Goal: Information Seeking & Learning: Learn about a topic

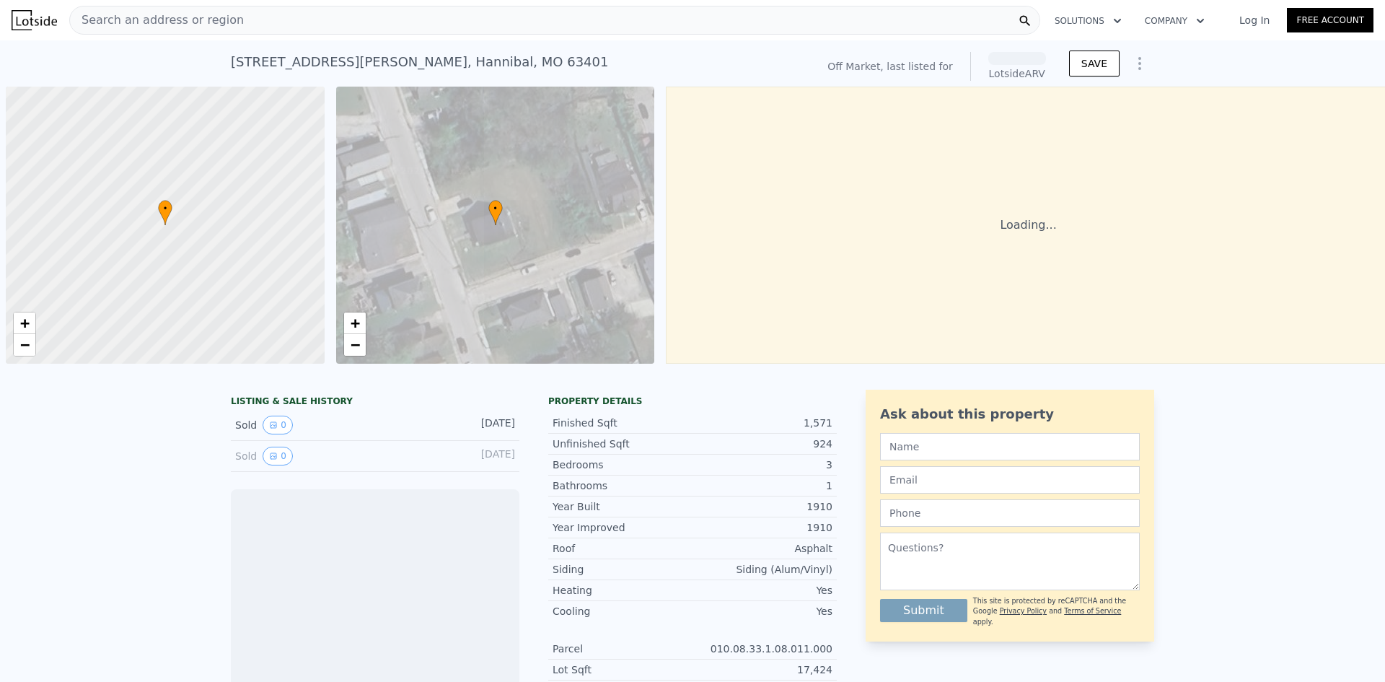
scroll to position [0, 6]
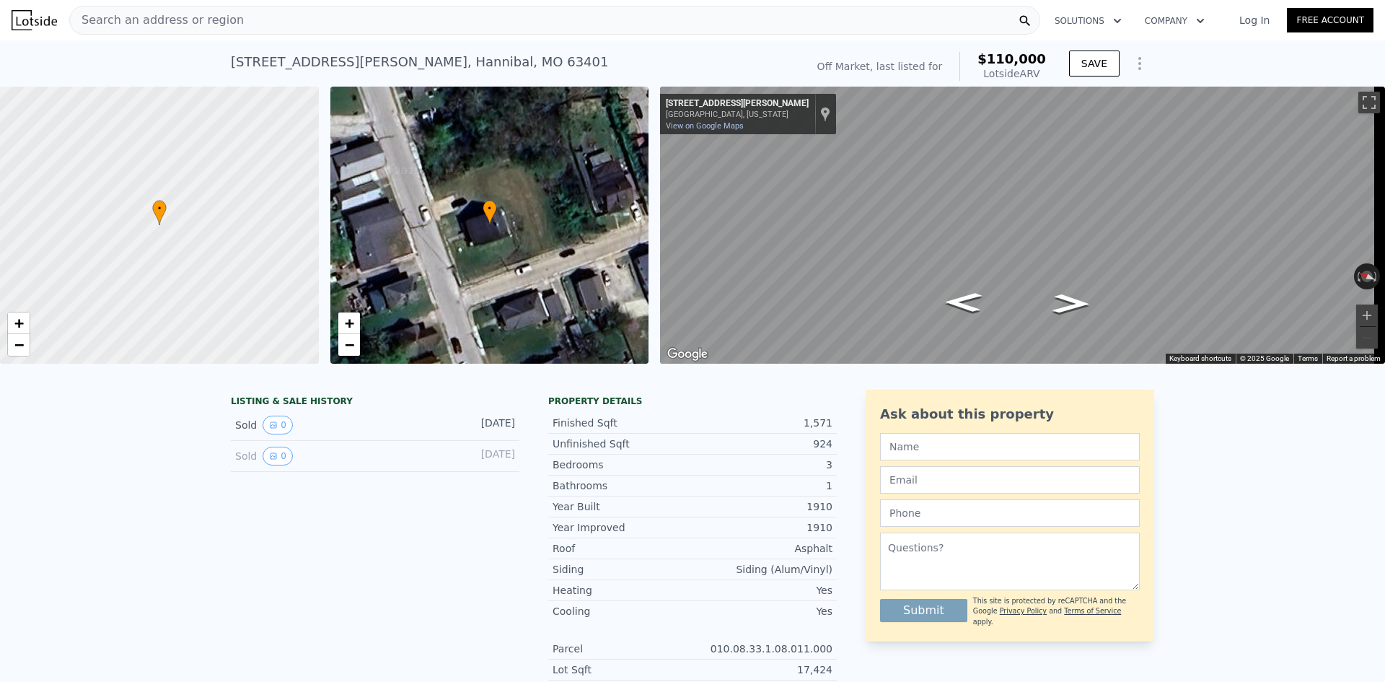
click at [192, 25] on span "Search an address or region" at bounding box center [157, 20] width 174 height 17
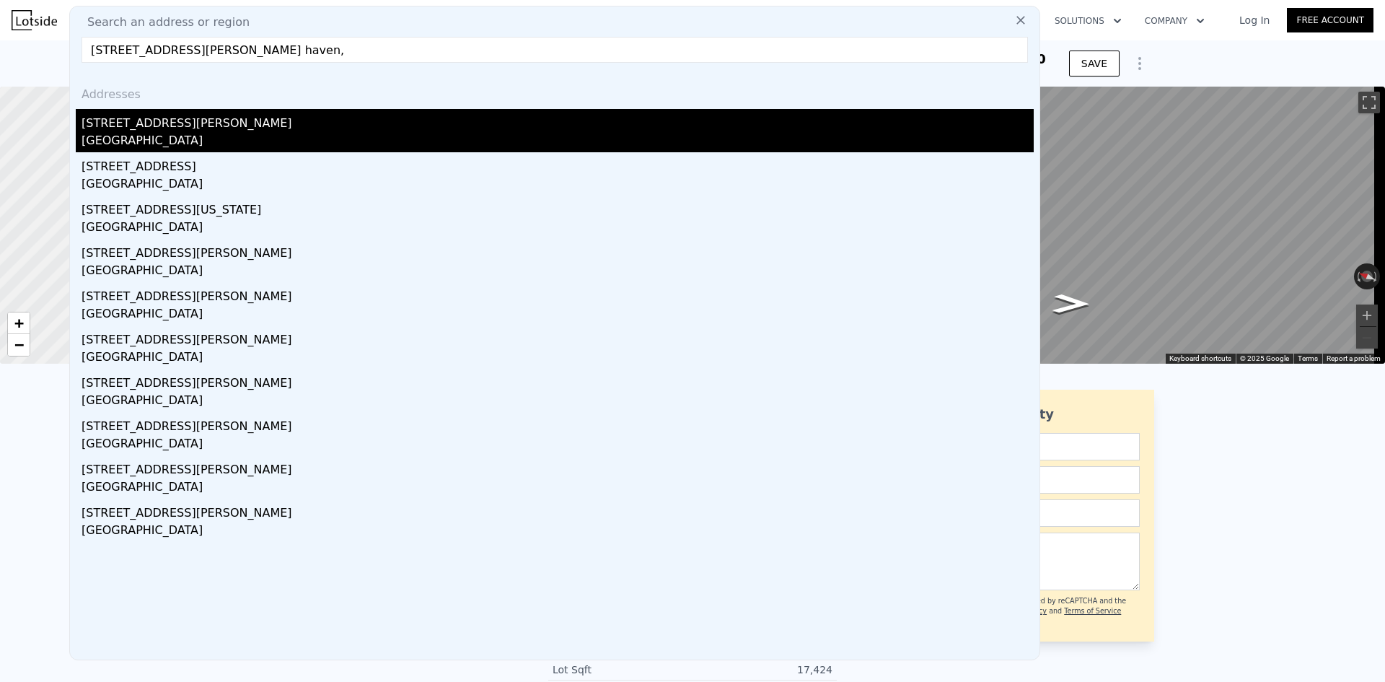
type input "[STREET_ADDRESS][PERSON_NAME] haven,"
click at [161, 117] on div "[STREET_ADDRESS][PERSON_NAME]" at bounding box center [558, 120] width 952 height 23
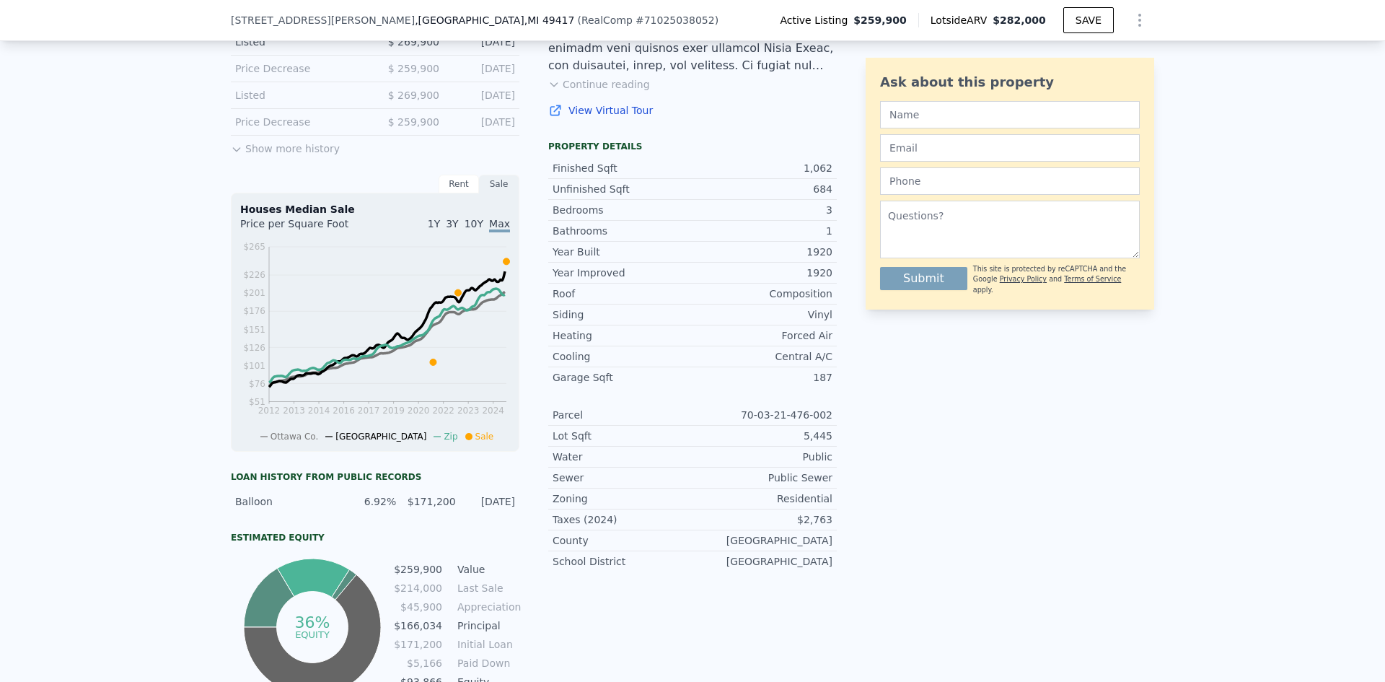
scroll to position [500, 0]
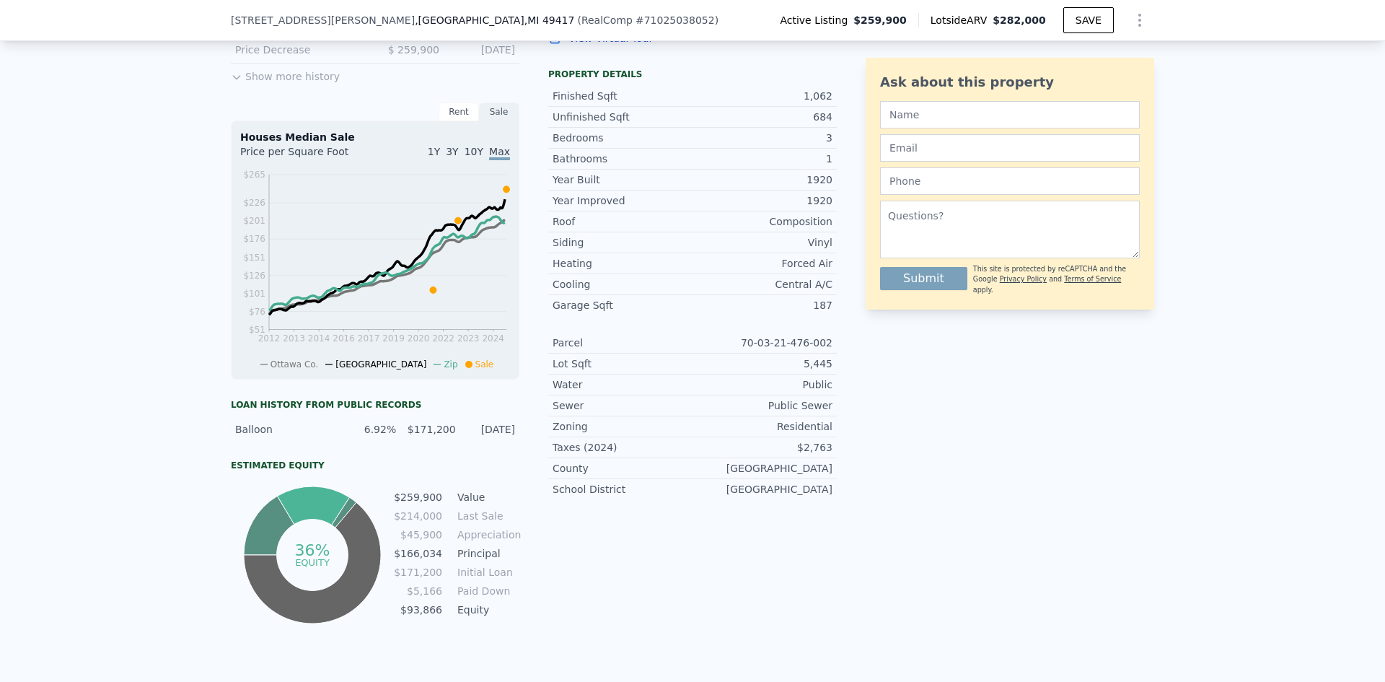
click at [459, 121] on div "Rent" at bounding box center [459, 111] width 40 height 19
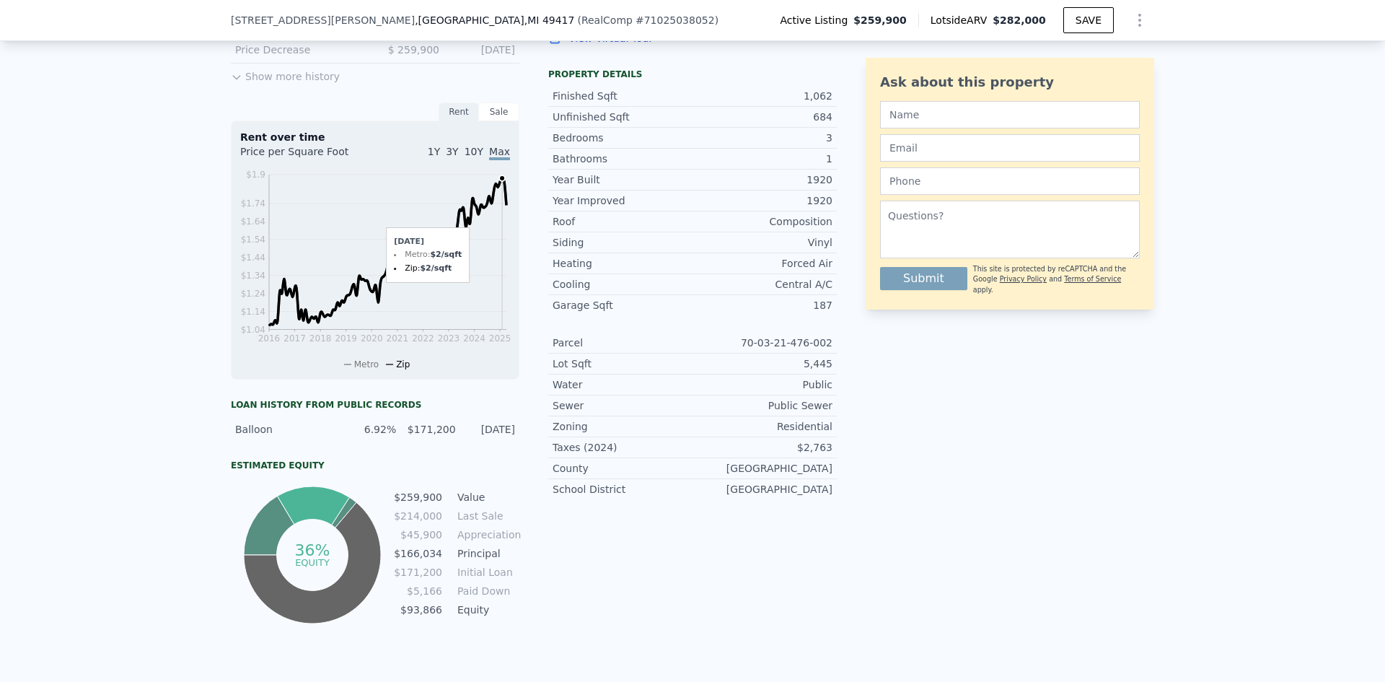
click at [497, 201] on icon "2016 2017 2018 2019 2020 2021 2022 2023 2024 2025 $1.04 $1.14 $1.24 $1.34 $1.44…" at bounding box center [375, 268] width 270 height 203
click at [474, 157] on span "10Y" at bounding box center [474, 152] width 19 height 12
click at [457, 157] on span "3Y" at bounding box center [452, 152] width 12 height 12
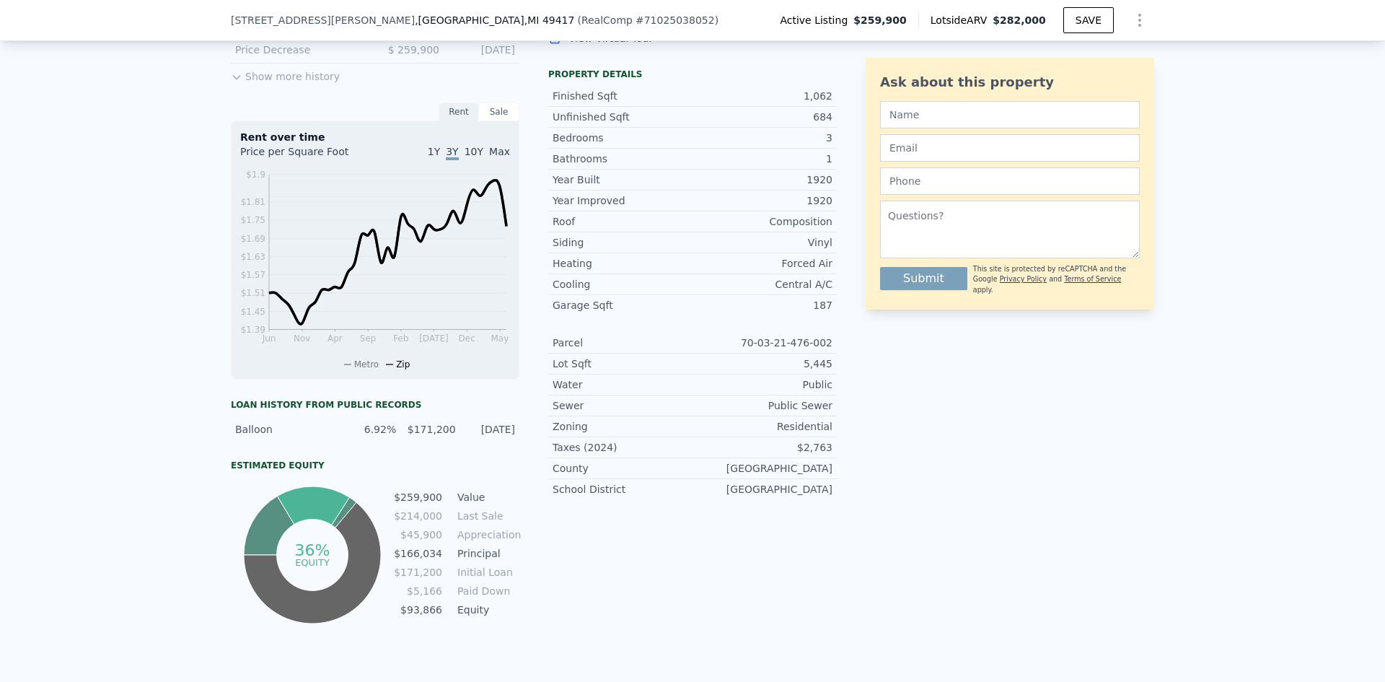
click at [439, 157] on span "1Y" at bounding box center [434, 152] width 12 height 12
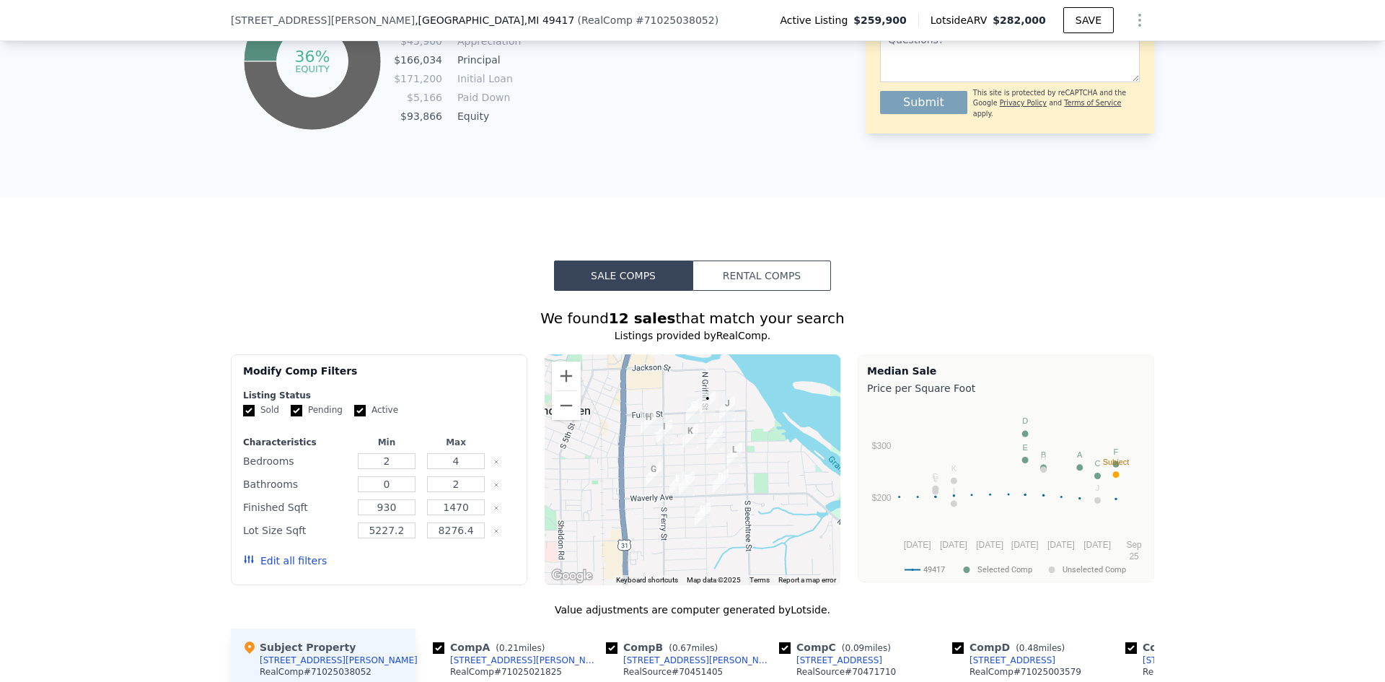
scroll to position [1005, 0]
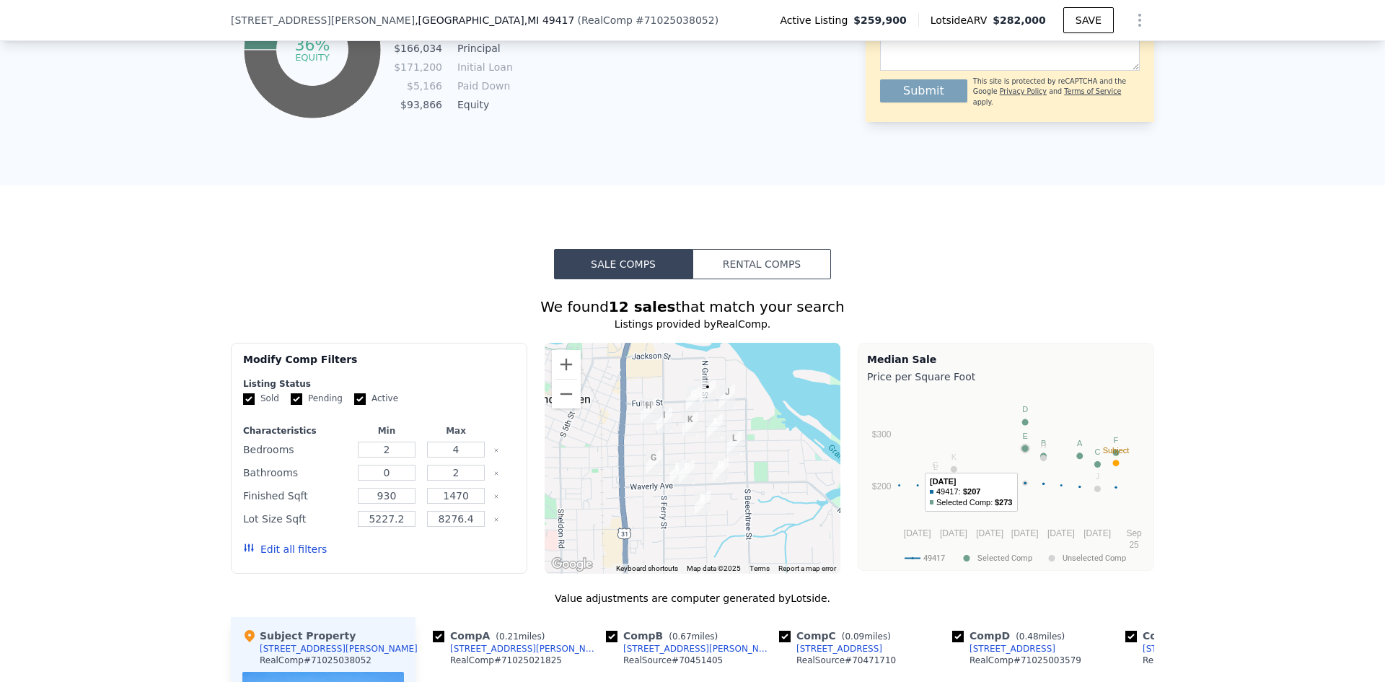
click at [1022, 452] on circle "A chart." at bounding box center [1025, 448] width 6 height 6
drag, startPoint x: 387, startPoint y: 462, endPoint x: 376, endPoint y: 461, distance: 10.8
click at [379, 457] on input "2" at bounding box center [386, 449] width 57 height 16
type input "3"
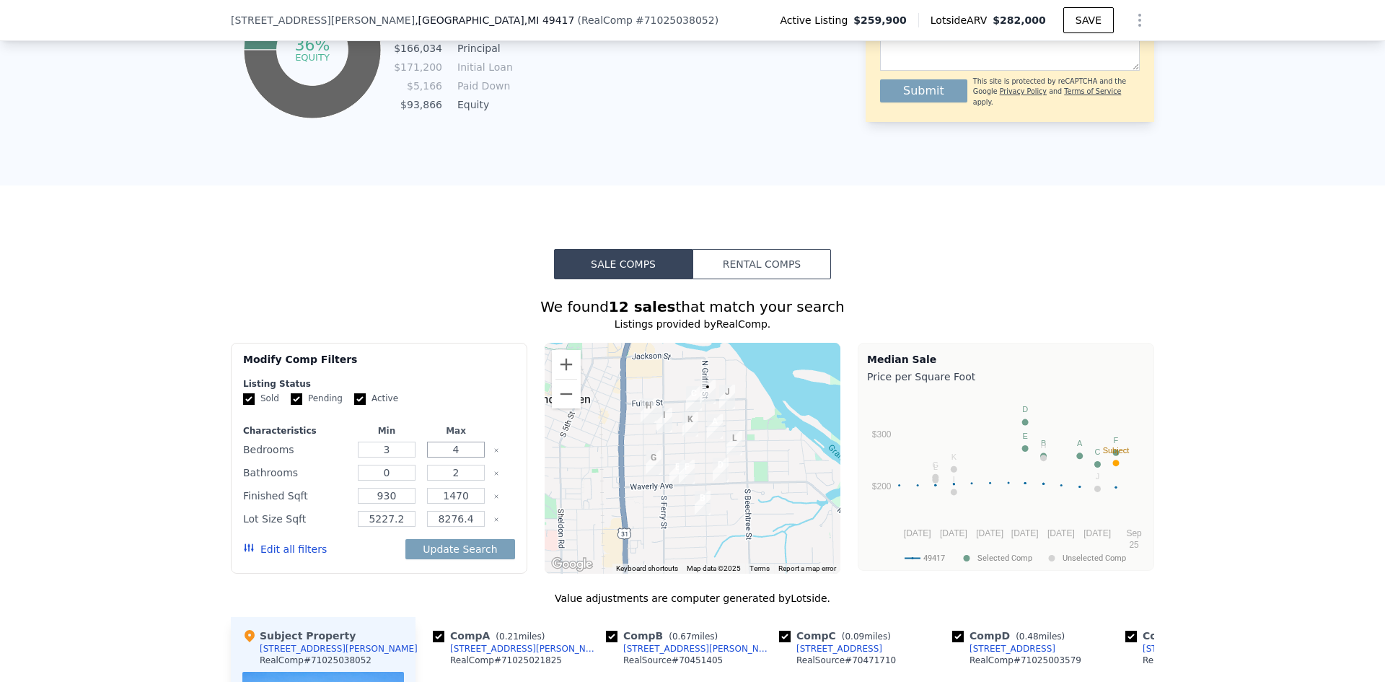
drag, startPoint x: 457, startPoint y: 460, endPoint x: 431, endPoint y: 459, distance: 26.0
click at [433, 457] on input "4" at bounding box center [455, 449] width 57 height 16
type input "3"
drag, startPoint x: 389, startPoint y: 485, endPoint x: 365, endPoint y: 483, distance: 24.0
click at [369, 480] on input "0" at bounding box center [386, 473] width 57 height 16
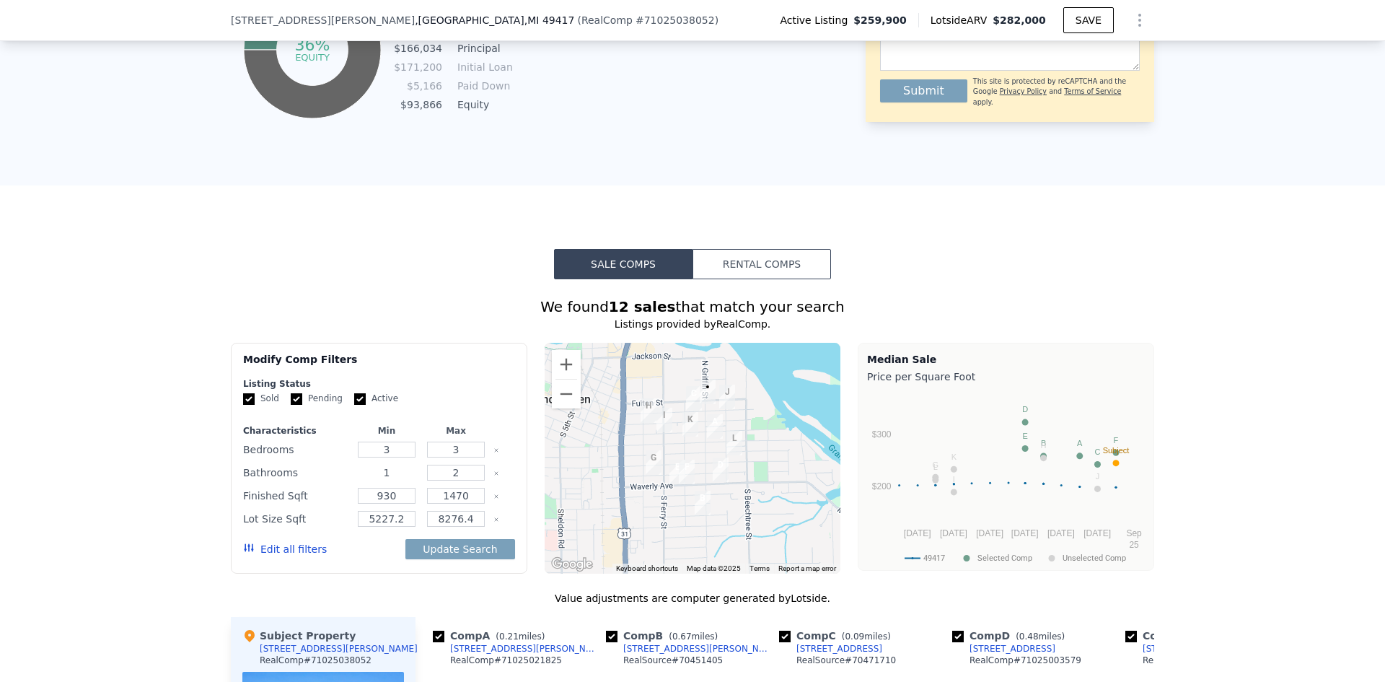
type input "1"
drag, startPoint x: 456, startPoint y: 483, endPoint x: 428, endPoint y: 480, distance: 28.2
click at [433, 480] on input "2" at bounding box center [455, 473] width 57 height 16
type input "1"
drag, startPoint x: 446, startPoint y: 507, endPoint x: 503, endPoint y: 507, distance: 57.0
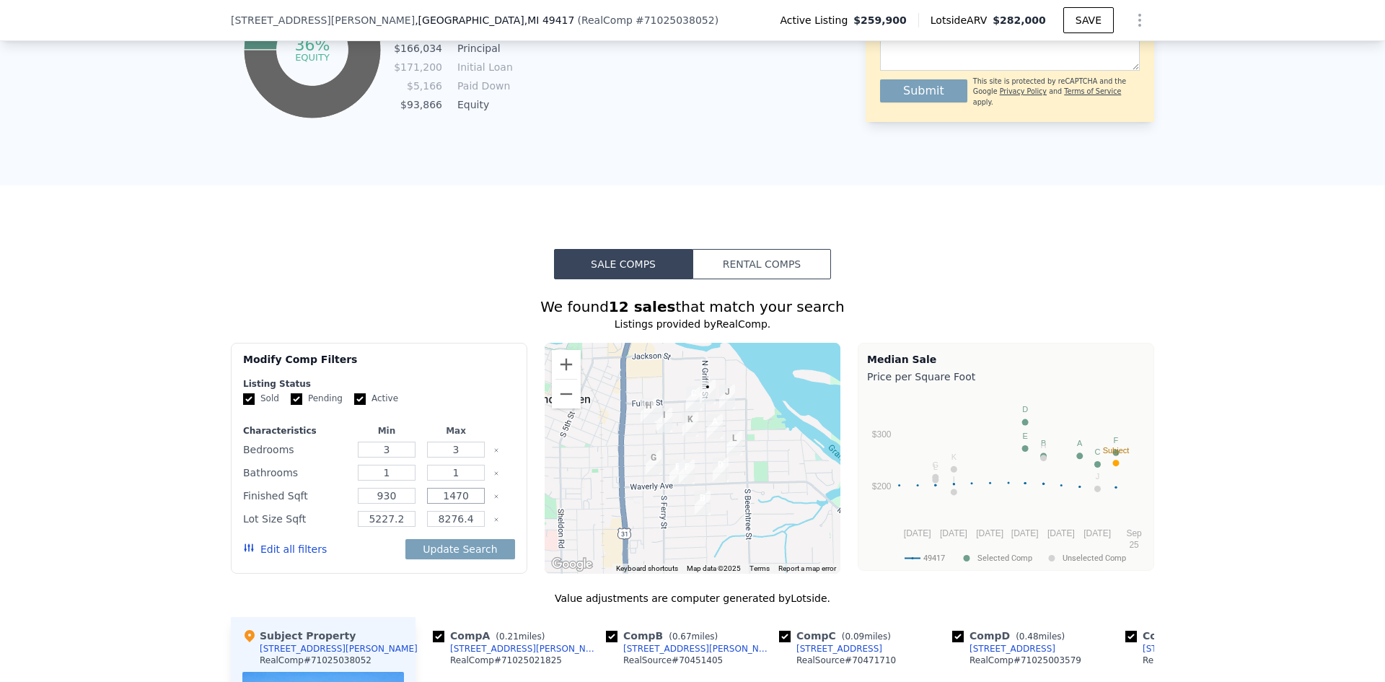
click at [493, 506] on div "Finished Sqft 930 1470" at bounding box center [379, 495] width 272 height 20
type input "1100"
click at [465, 559] on button "Update Search" at bounding box center [459, 549] width 109 height 20
click at [441, 589] on div "We found 12 sales that match your search Listings provided by RealComp . Filter…" at bounding box center [692, 672] width 923 height 752
drag, startPoint x: 405, startPoint y: 530, endPoint x: 307, endPoint y: 508, distance: 100.6
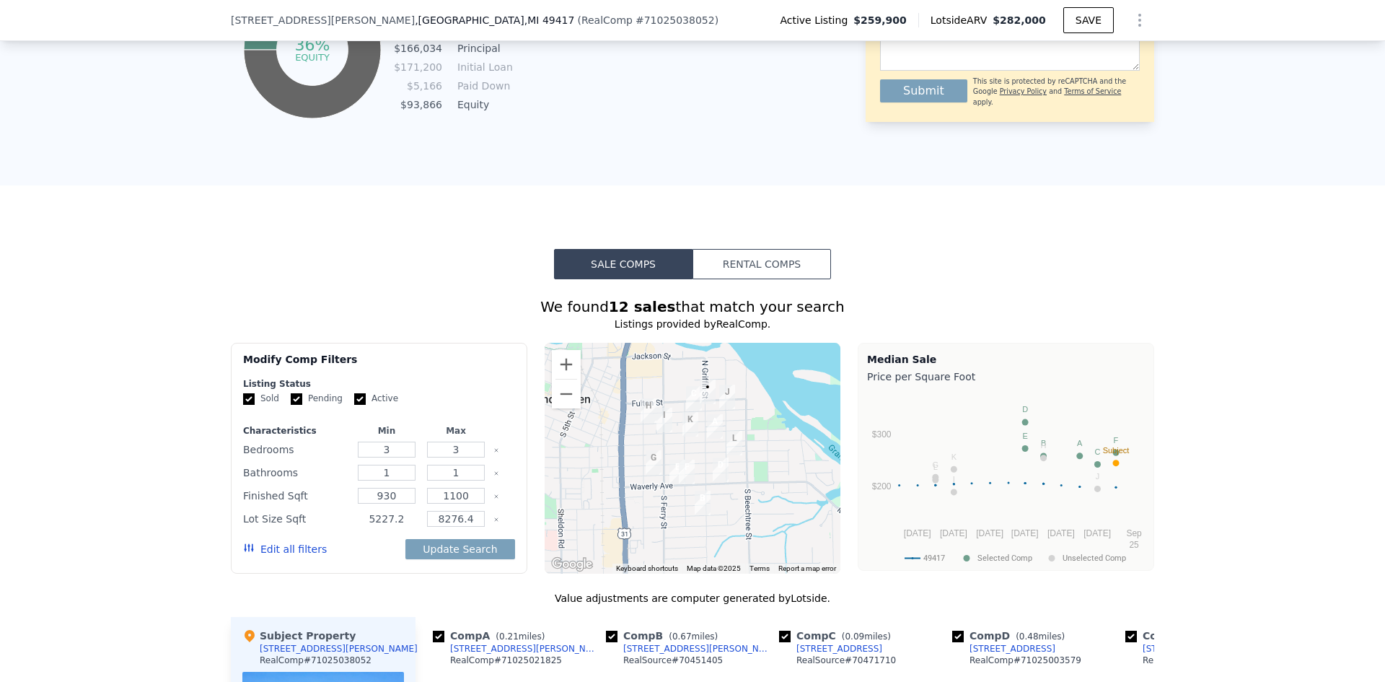
click at [320, 511] on div "Characteristics Min Max Bedrooms 3 3 Bathrooms 1 1 Finished Sqft 930 1100 Lot S…" at bounding box center [379, 497] width 272 height 144
type input "0"
type input "10000"
click at [447, 559] on button "Update Search" at bounding box center [459, 549] width 109 height 20
checkbox input "false"
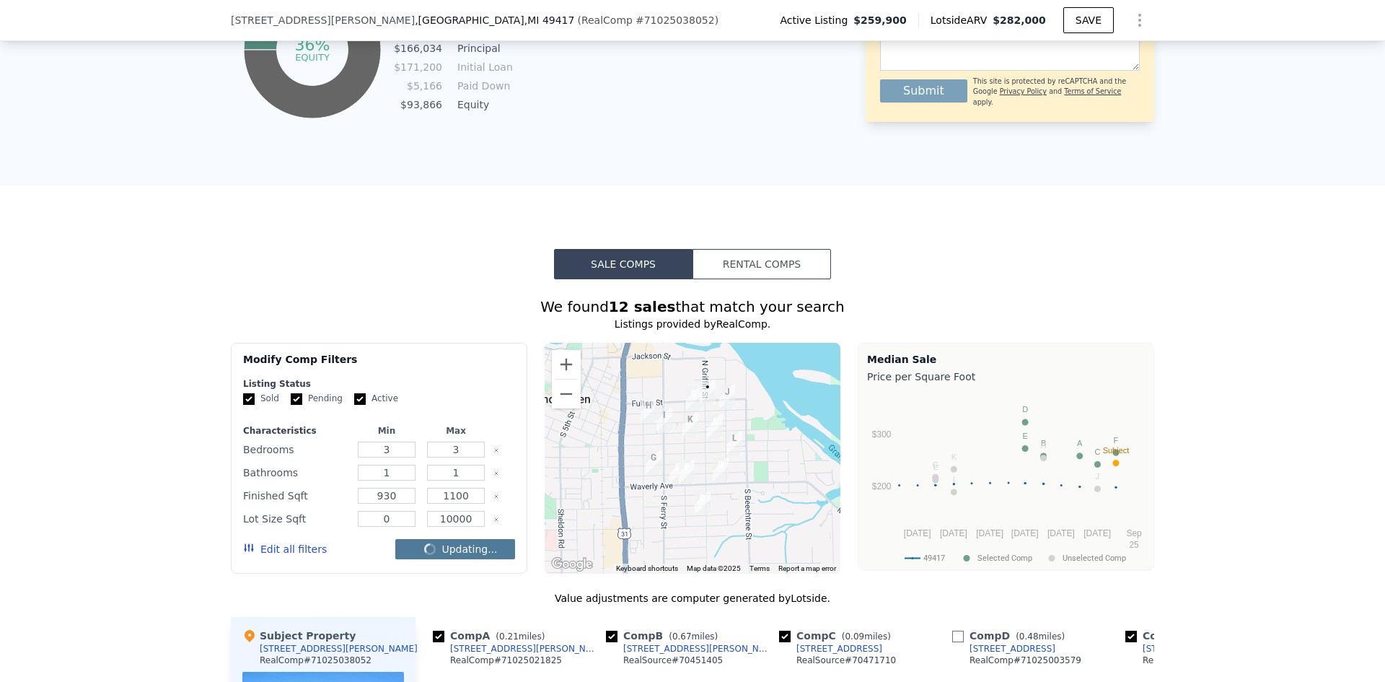
checkbox input "false"
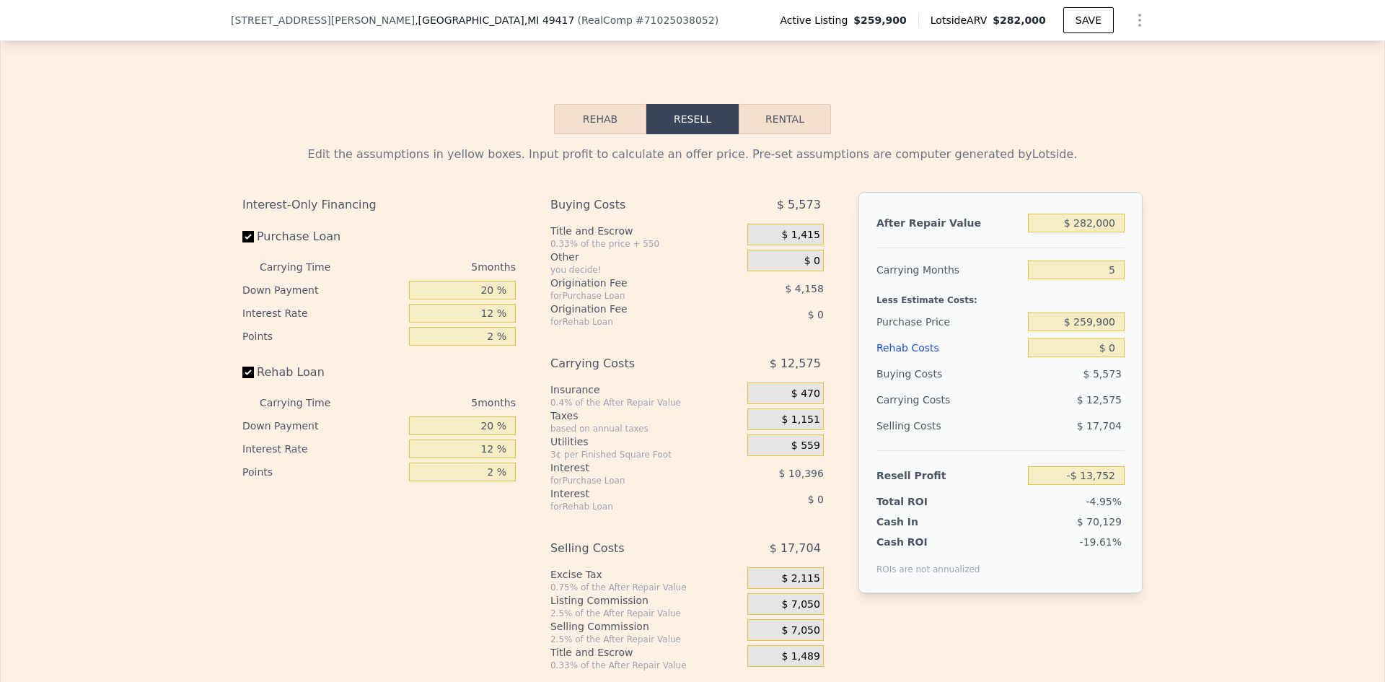
scroll to position [2159, 0]
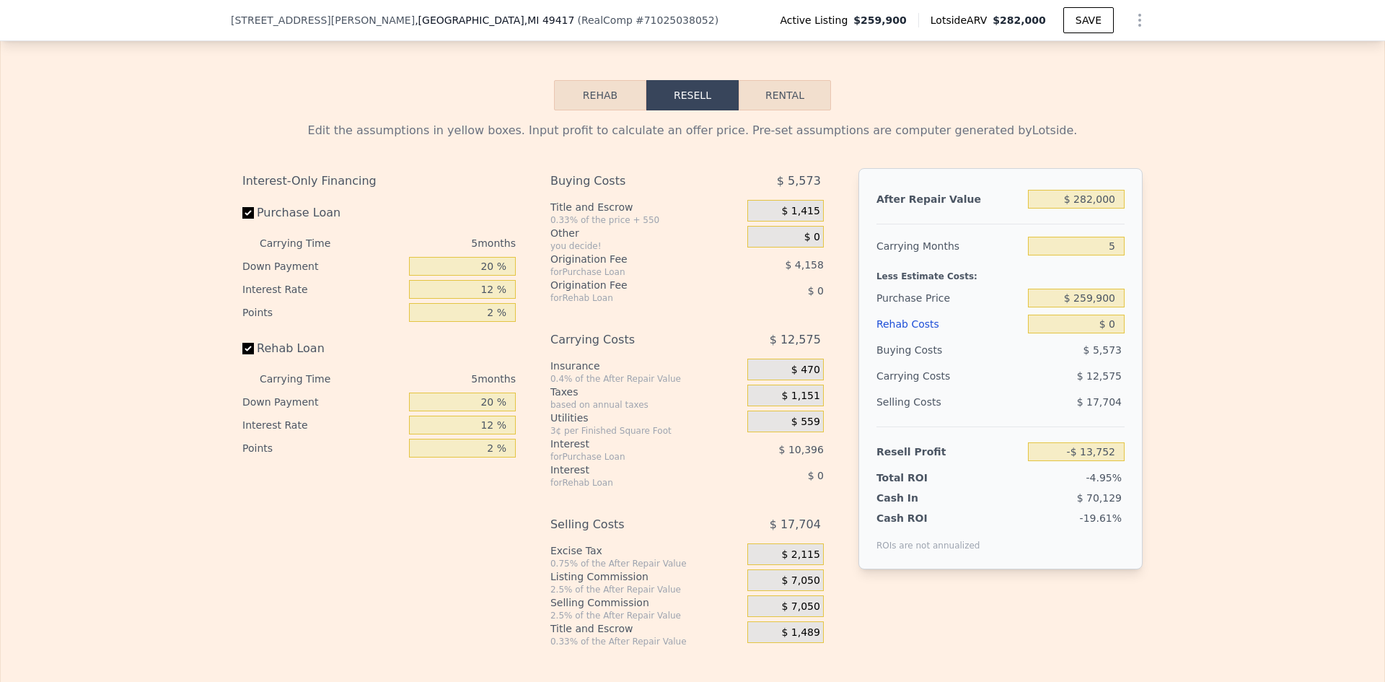
click at [249, 356] on label "Rehab Loan" at bounding box center [322, 348] width 161 height 26
click at [249, 354] on input "Rehab Loan" at bounding box center [248, 349] width 12 height 12
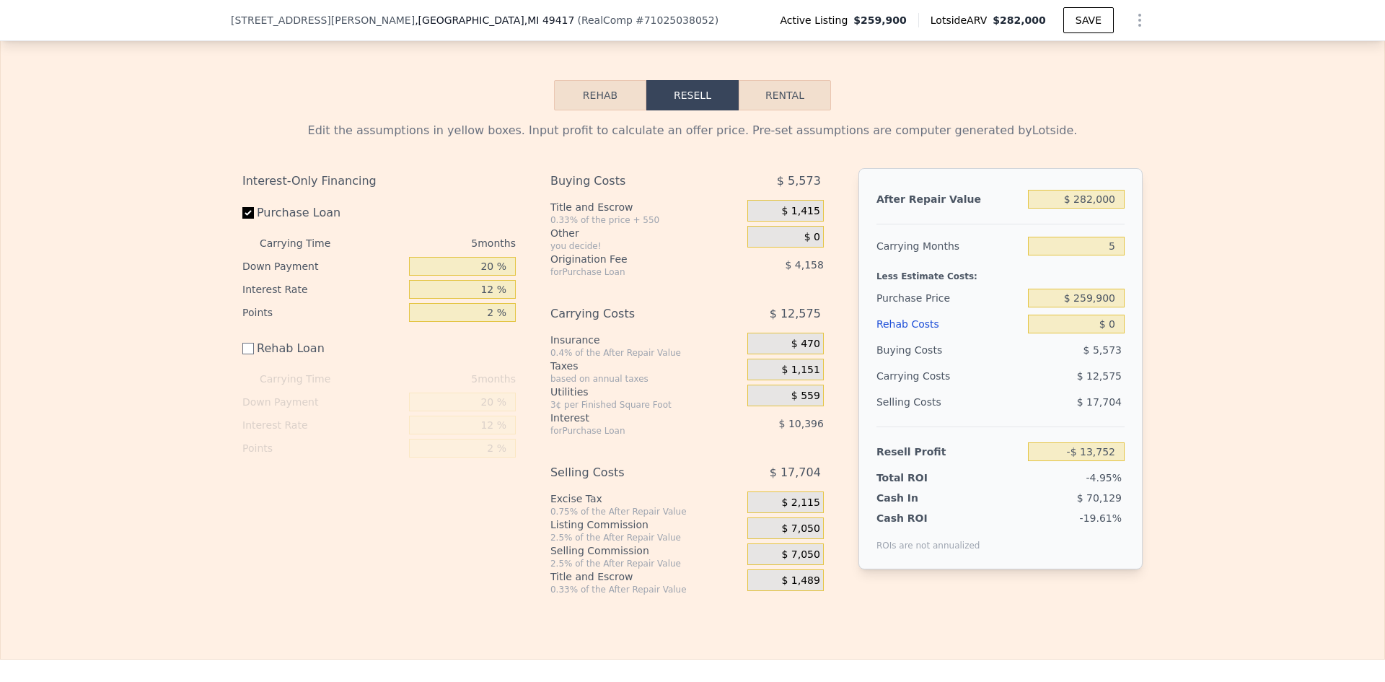
click at [249, 356] on label "Rehab Loan" at bounding box center [322, 348] width 161 height 26
click at [249, 354] on input "Rehab Loan" at bounding box center [248, 349] width 12 height 12
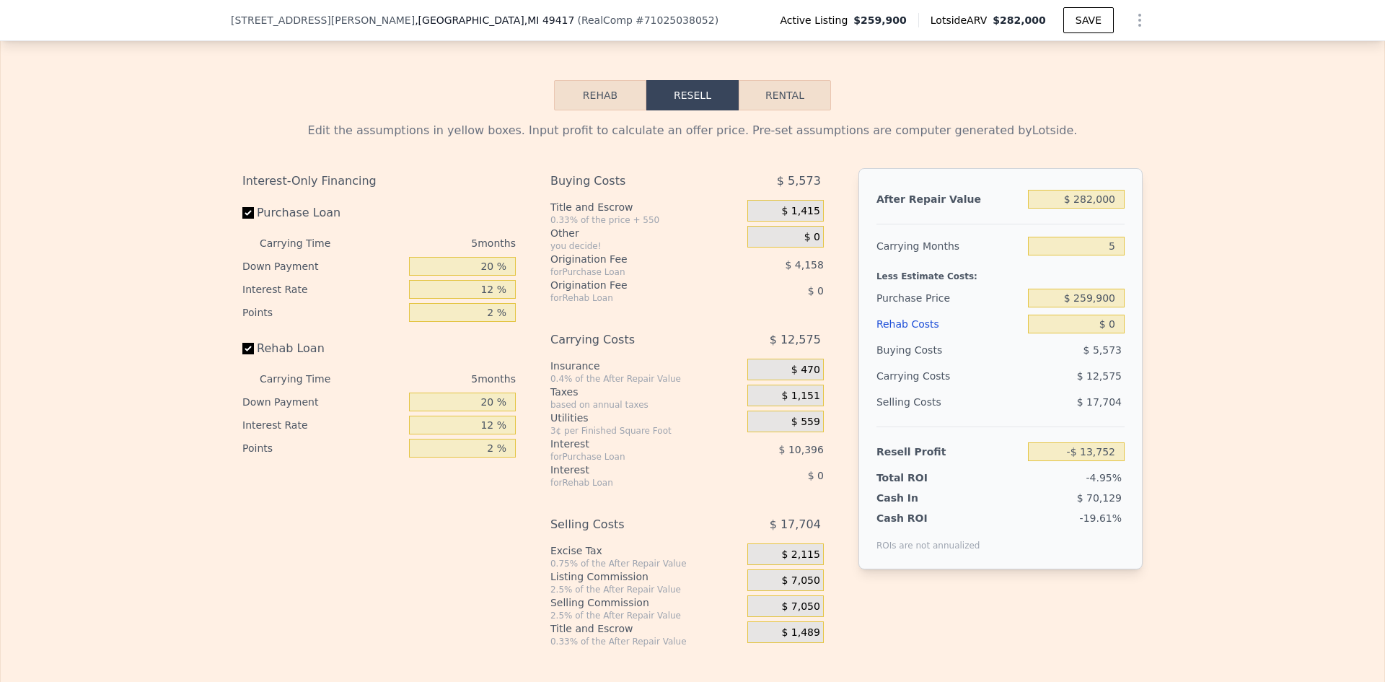
click at [249, 356] on label "Rehab Loan" at bounding box center [322, 348] width 161 height 26
click at [249, 354] on input "Rehab Loan" at bounding box center [248, 349] width 12 height 12
checkbox input "false"
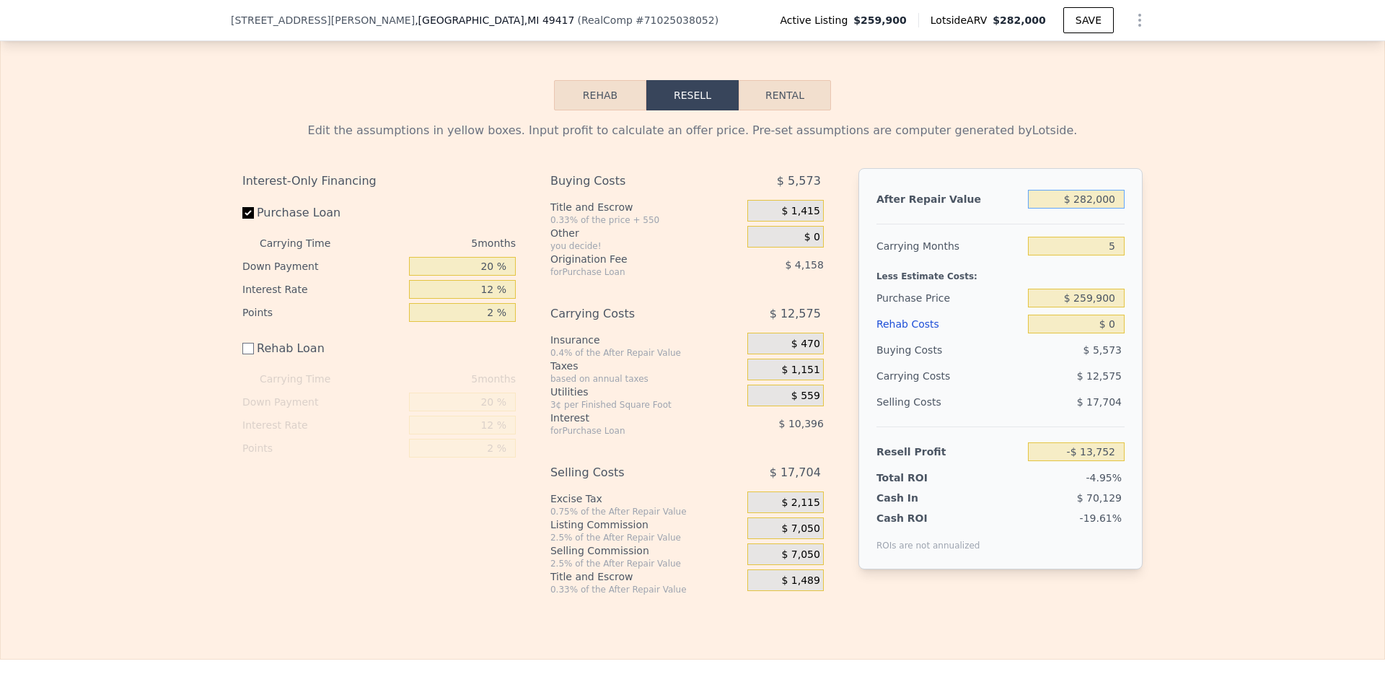
drag, startPoint x: 1075, startPoint y: 209, endPoint x: 1122, endPoint y: 204, distance: 47.2
click at [1115, 205] on input "$ 282,000" at bounding box center [1076, 199] width 97 height 19
type input "$ 2"
type input "-$ 278,126"
type input "$ 250"
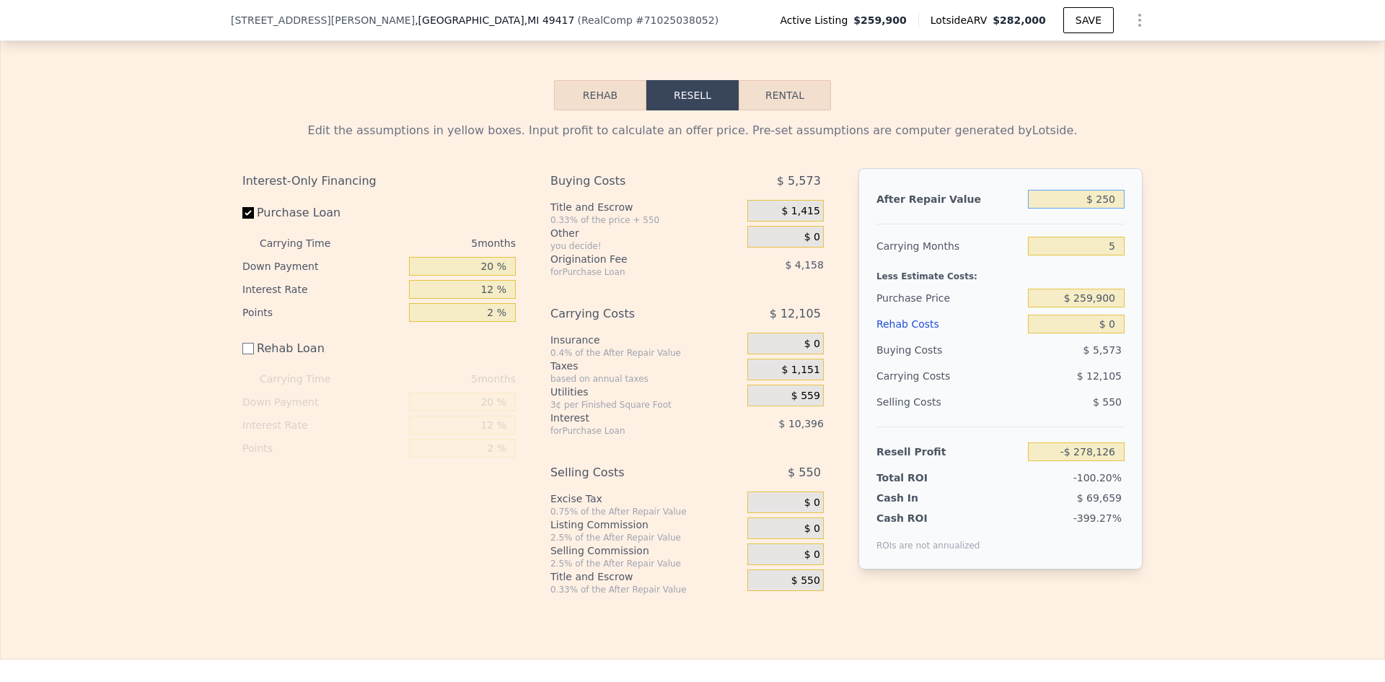
type input "-$ 277,893"
type input "$ 2,500"
type input "-$ 275,785"
type input "$ 25,000"
type input "-$ 254,691"
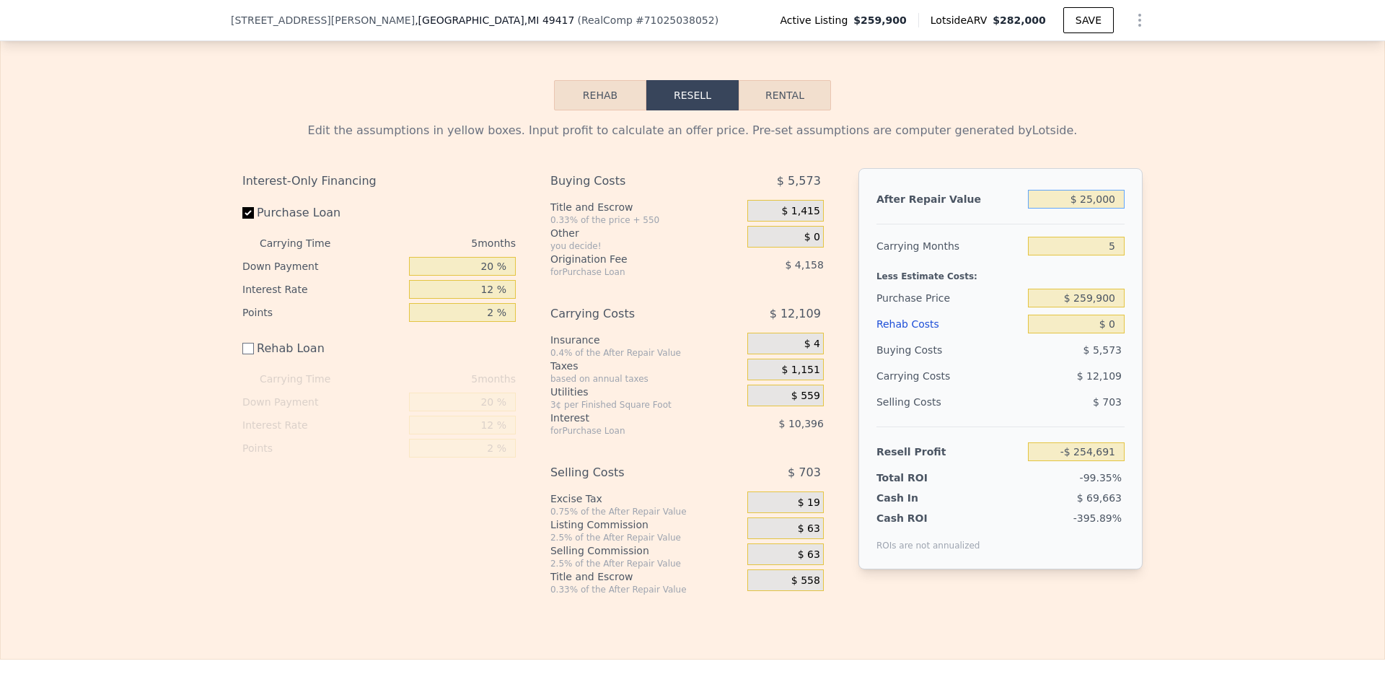
type input "$ 250,000"
type input "-$ 43,753"
click at [785, 107] on button "Rental" at bounding box center [785, 95] width 92 height 30
select select "30"
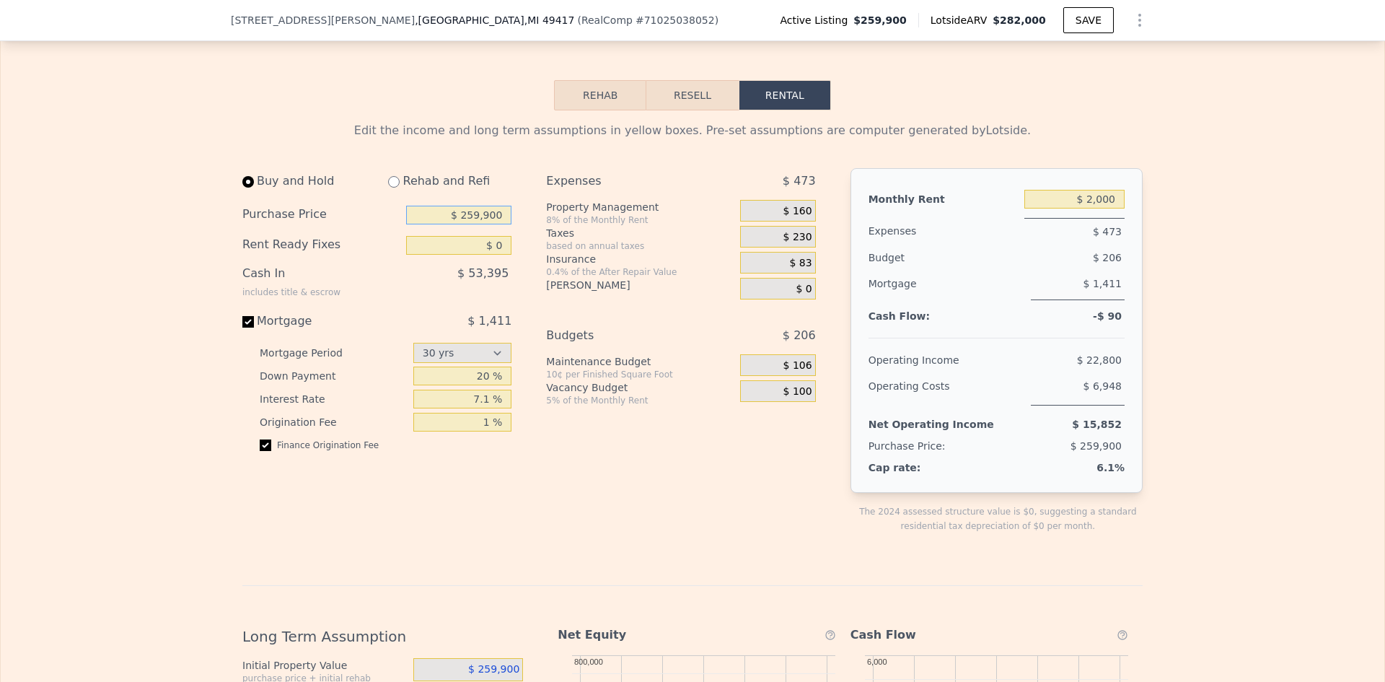
click at [508, 224] on div "Buy and Hold Rehab and Refi Purchase Price $ 259,900 Rent Ready Fixes $ 0 Cash …" at bounding box center [382, 362] width 281 height 388
type input "$ 250,000"
click at [468, 385] on input "20 %" at bounding box center [462, 375] width 99 height 19
drag, startPoint x: 475, startPoint y: 387, endPoint x: 485, endPoint y: 385, distance: 10.2
click at [485, 385] on input "20 %" at bounding box center [462, 375] width 99 height 19
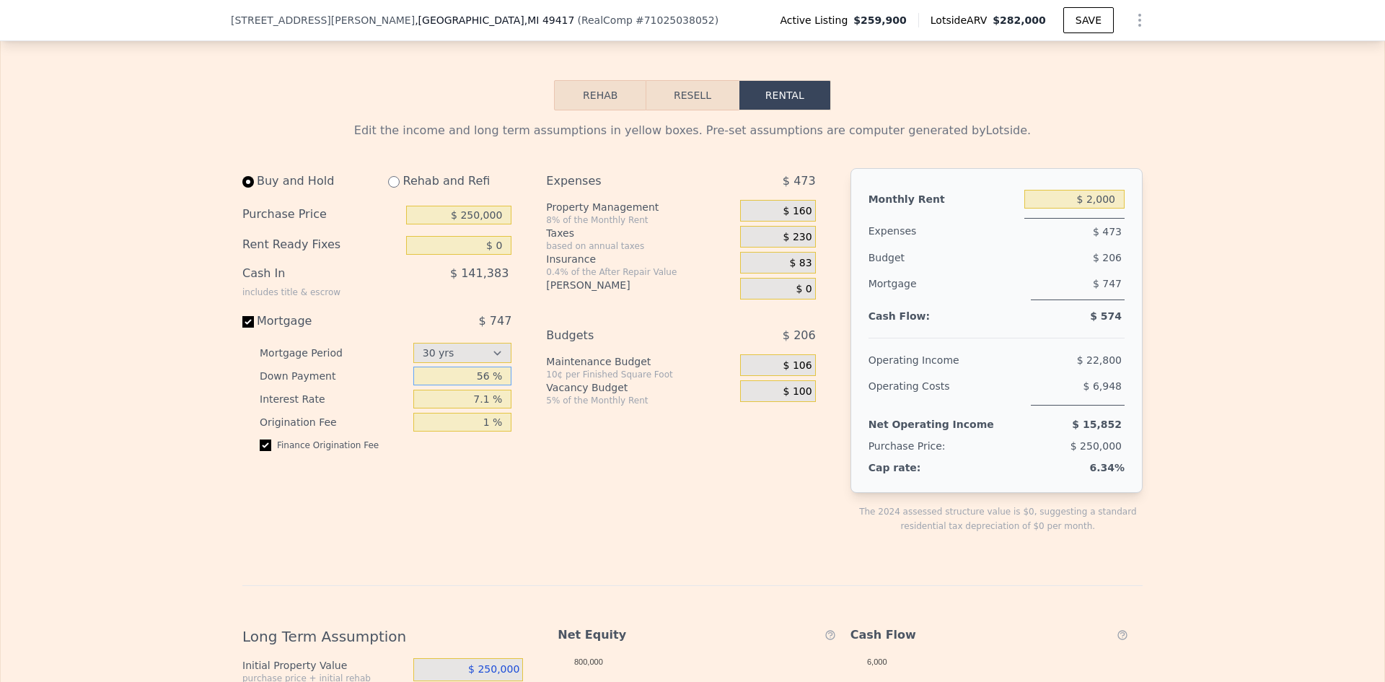
type input "56 %"
click at [451, 408] on input "7.1 %" at bounding box center [462, 398] width 99 height 19
drag, startPoint x: 484, startPoint y: 408, endPoint x: 471, endPoint y: 405, distance: 13.3
click at [473, 408] on input "7.1 %" at bounding box center [462, 398] width 99 height 19
type input "6.5 %"
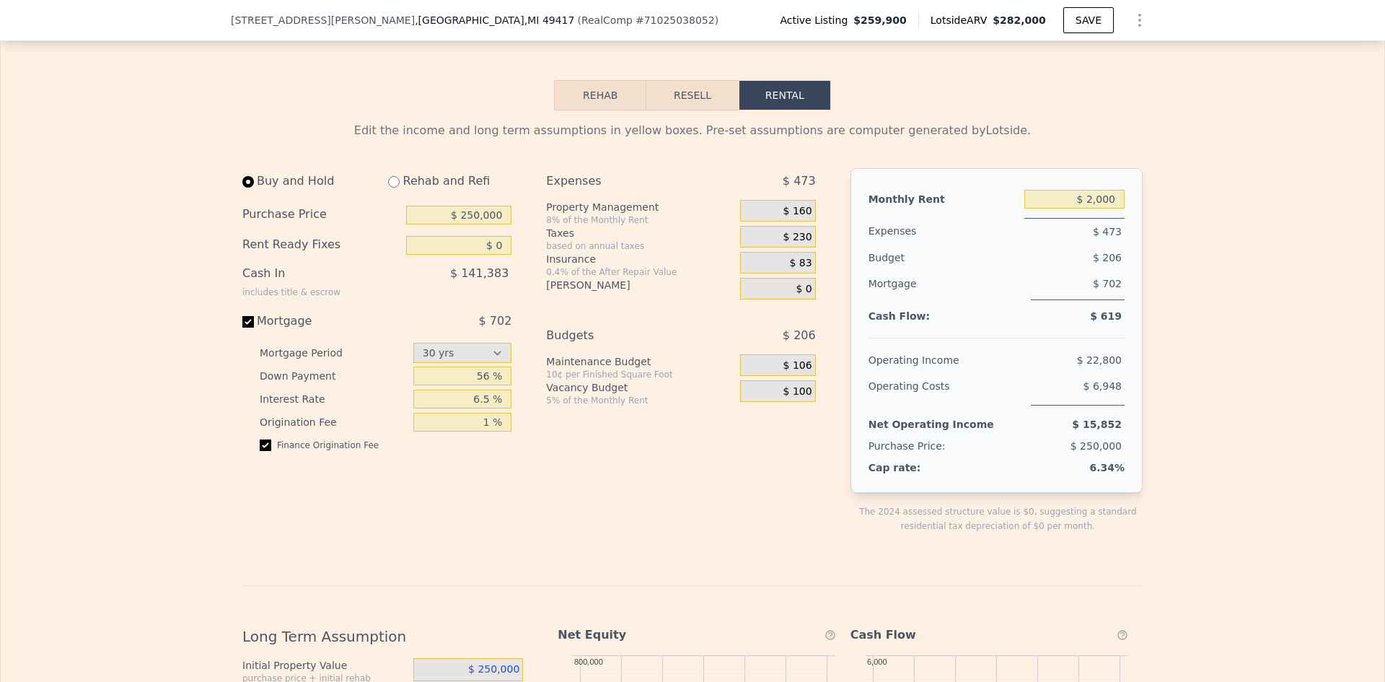
click at [470, 462] on div "Finance Origination Fee" at bounding box center [386, 450] width 252 height 23
click at [759, 218] on div "$ 160" at bounding box center [777, 211] width 75 height 22
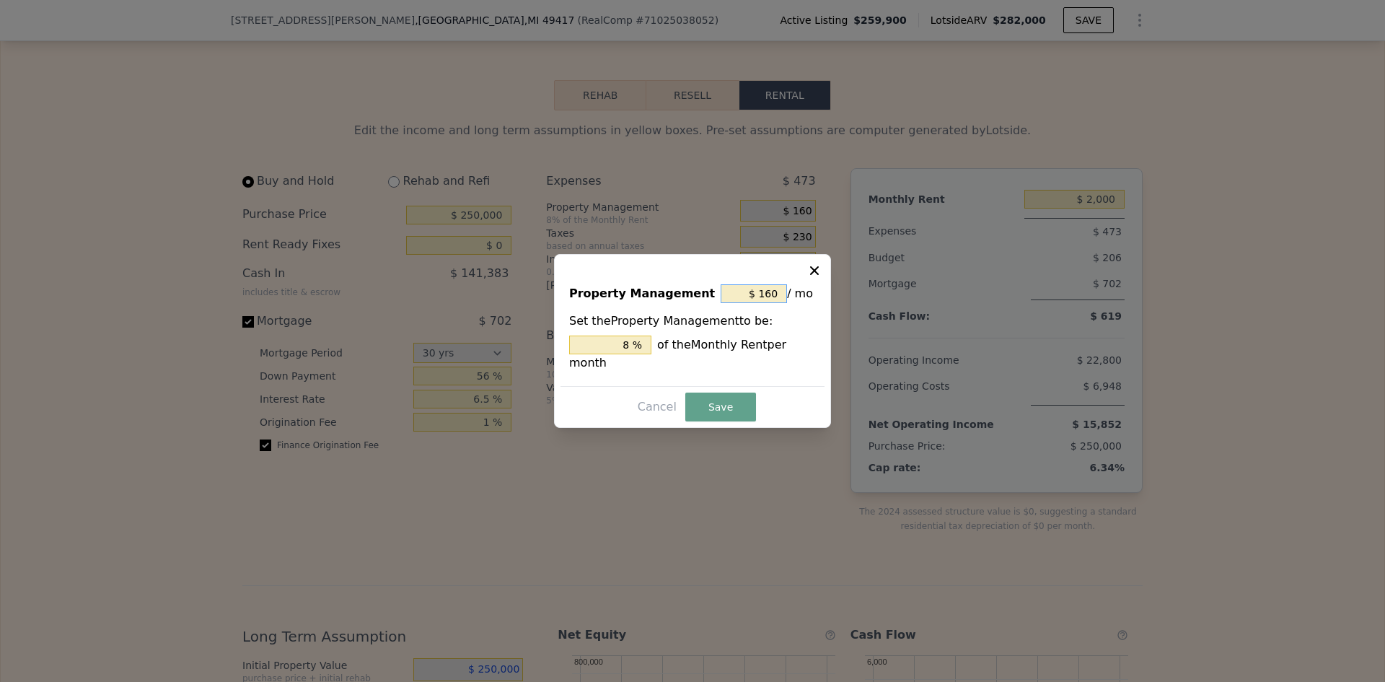
drag, startPoint x: 752, startPoint y: 307, endPoint x: 849, endPoint y: 289, distance: 98.3
click at [803, 305] on div "$ 160 / mo" at bounding box center [768, 294] width 95 height 26
type input "$ 0"
type input "0 %"
type input "$ 0"
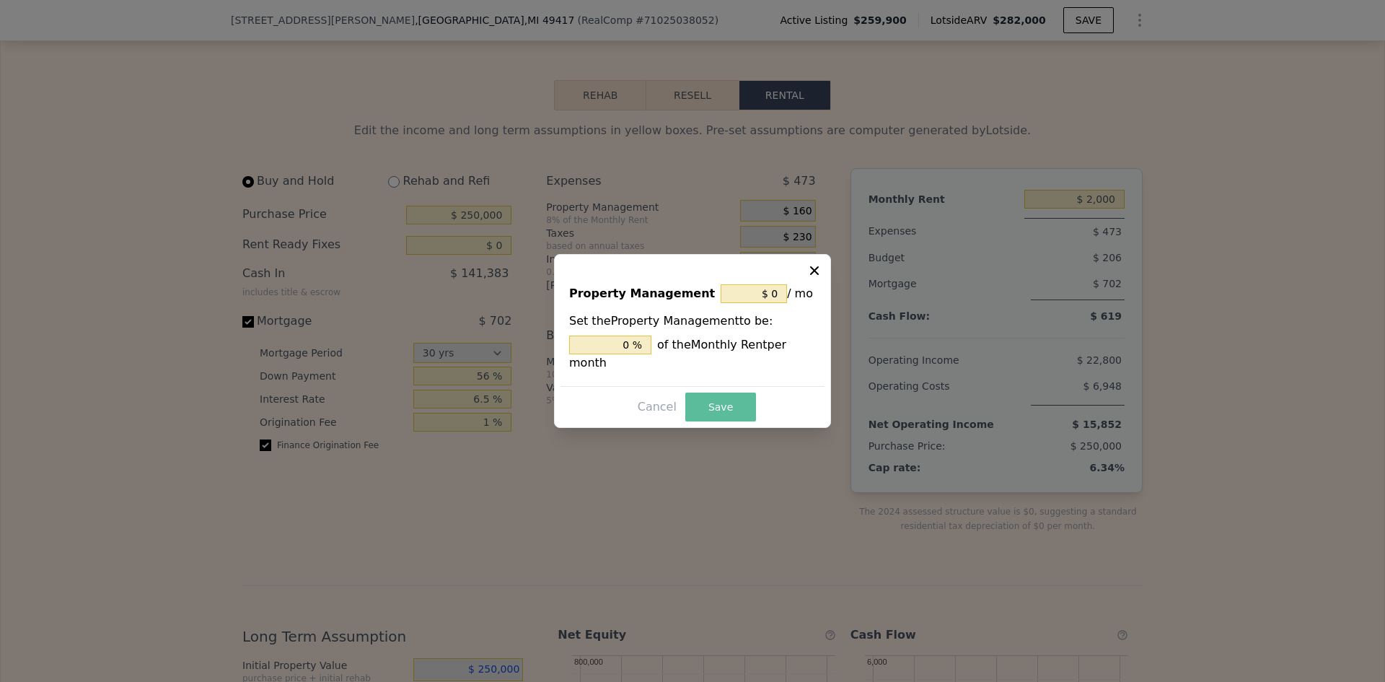
click at [721, 413] on button "Save" at bounding box center [720, 406] width 71 height 29
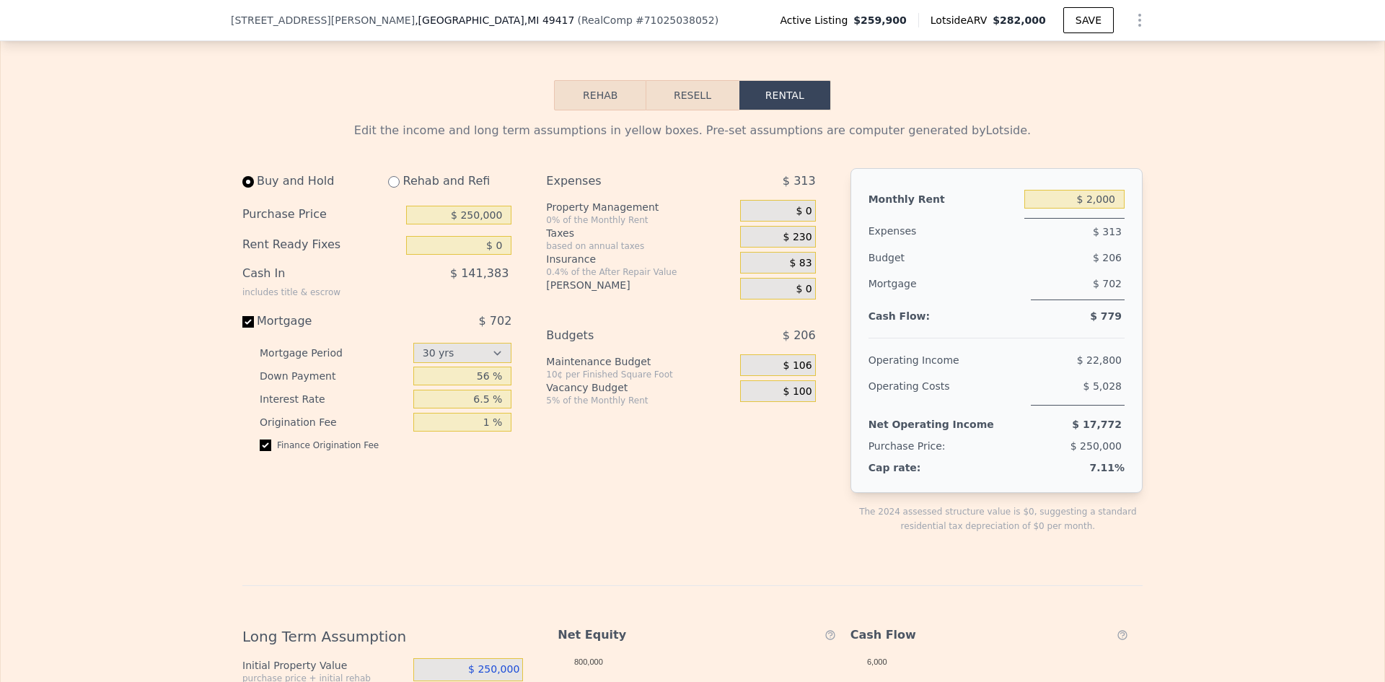
click at [772, 246] on div "$ 230" at bounding box center [777, 237] width 75 height 22
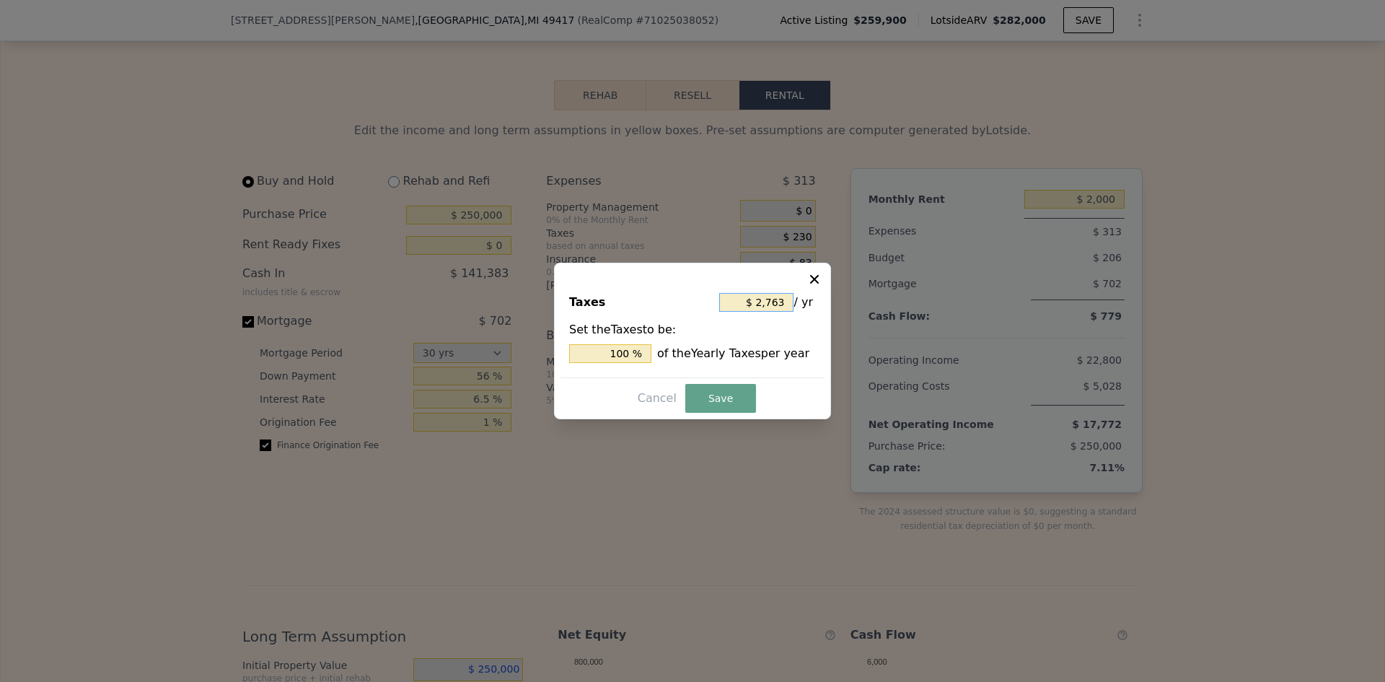
drag, startPoint x: 754, startPoint y: 305, endPoint x: 805, endPoint y: 307, distance: 51.2
click at [801, 306] on div "$ 2,763 / yr" at bounding box center [767, 302] width 97 height 26
drag, startPoint x: 780, startPoint y: 304, endPoint x: 755, endPoint y: 298, distance: 25.4
click at [755, 298] on input "$ 2,763" at bounding box center [756, 302] width 74 height 19
type input "$ 000763"
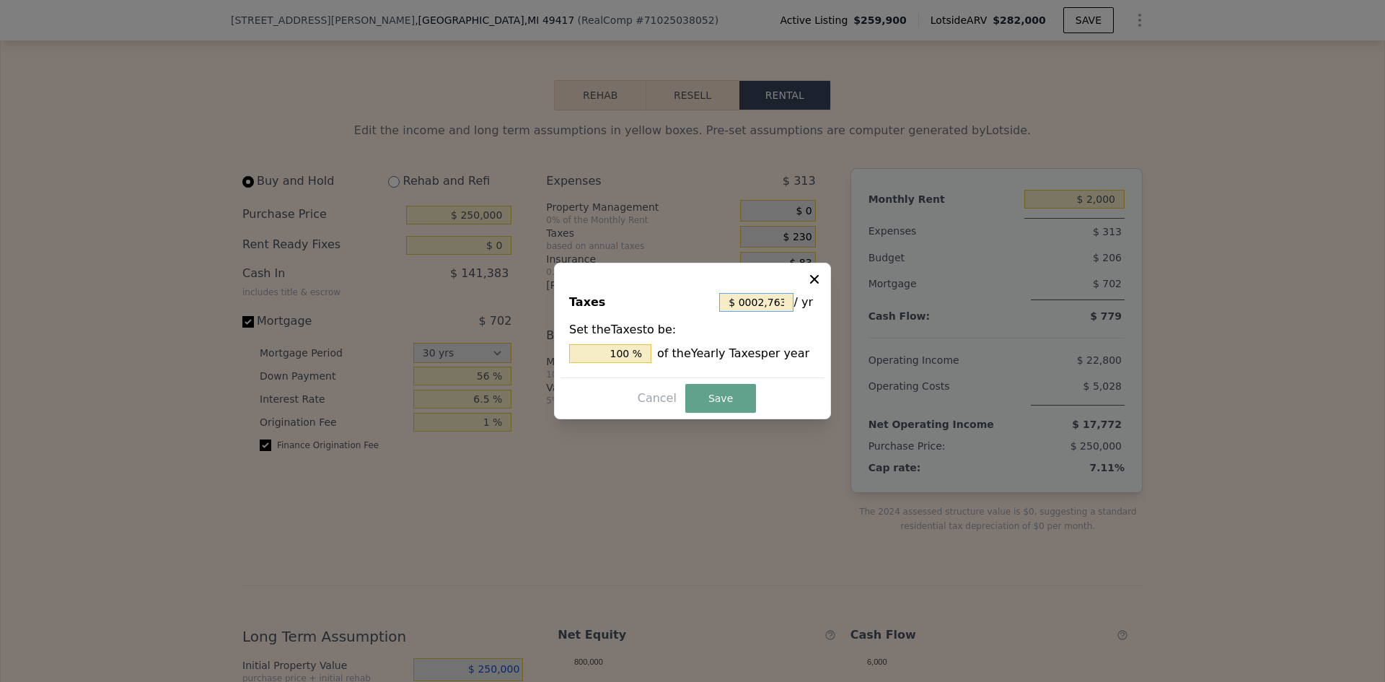
type input "27.615 %"
type input "$ 00063"
type input "2.280 %"
type input "$ 0003"
type input "0.109 %"
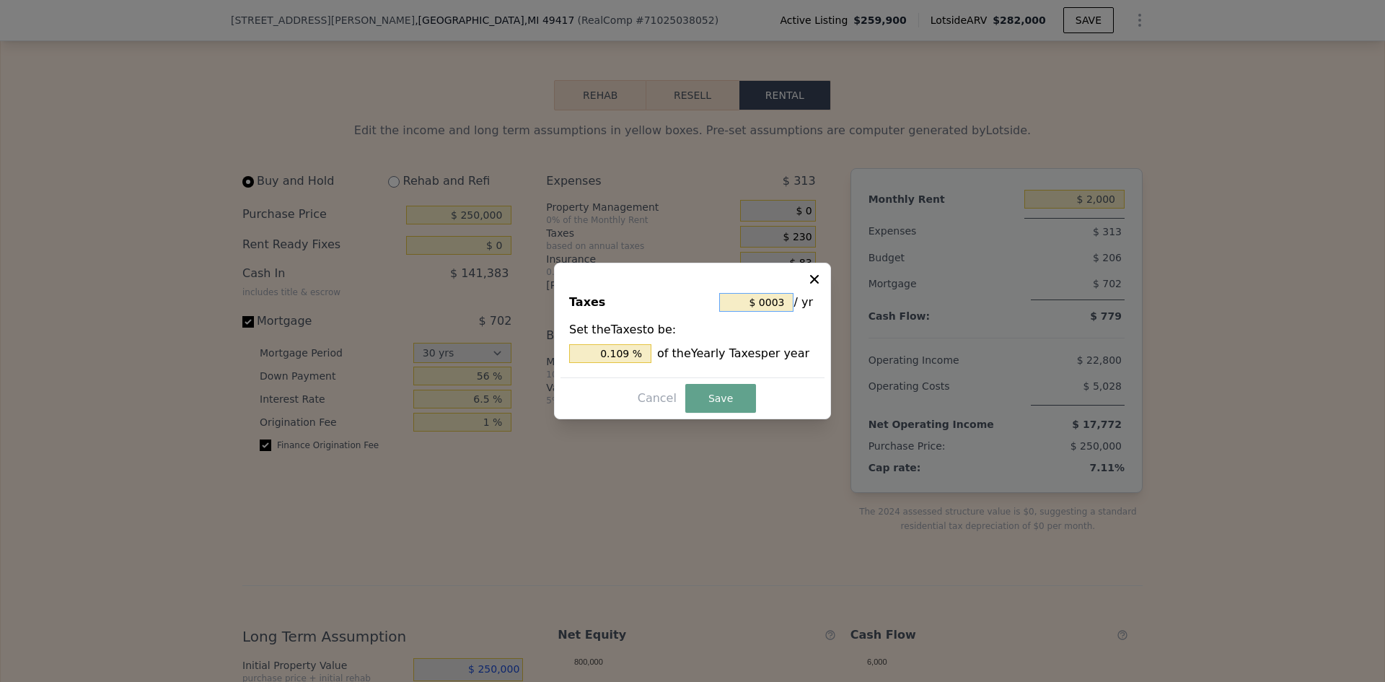
type input "$ 000"
type input "0 %"
type input "$ 0"
type input "$ 6"
type input "0.217 %"
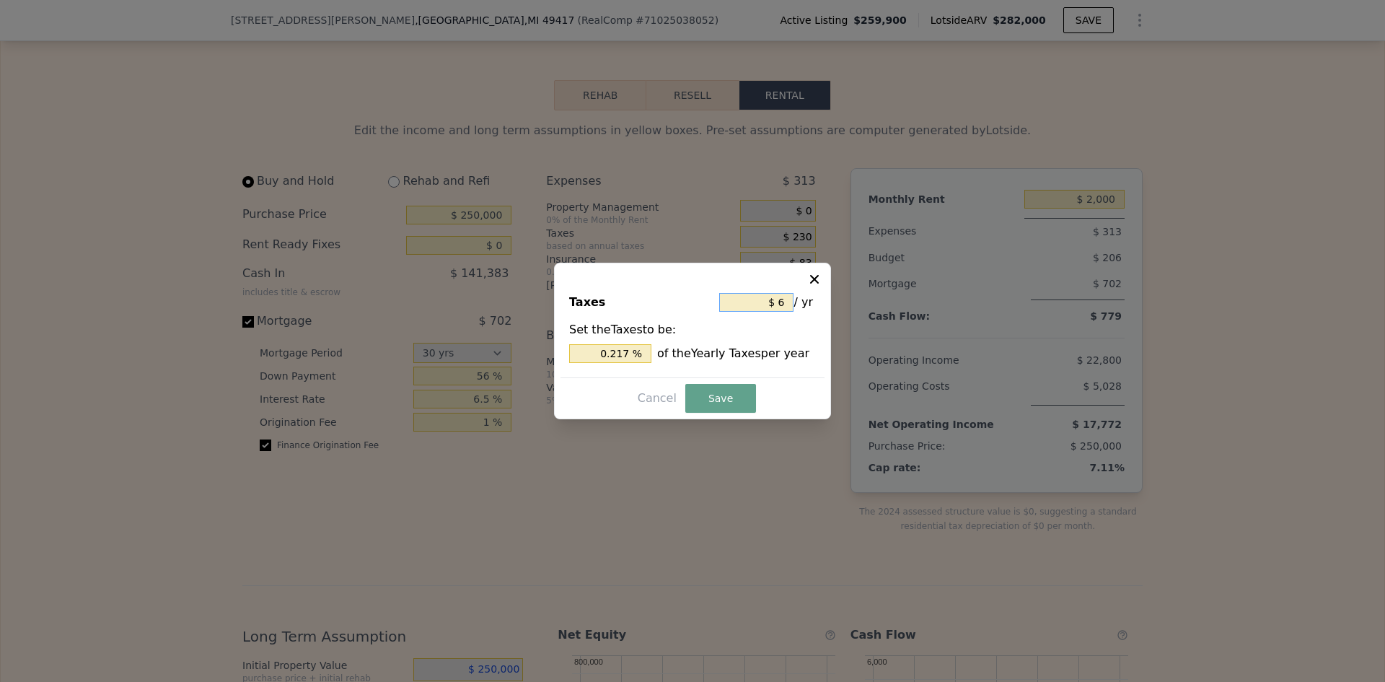
type input "$ 60"
type input "2.172 %"
type input "$ 600"
type input "21.716 %"
type input "$ 6,000"
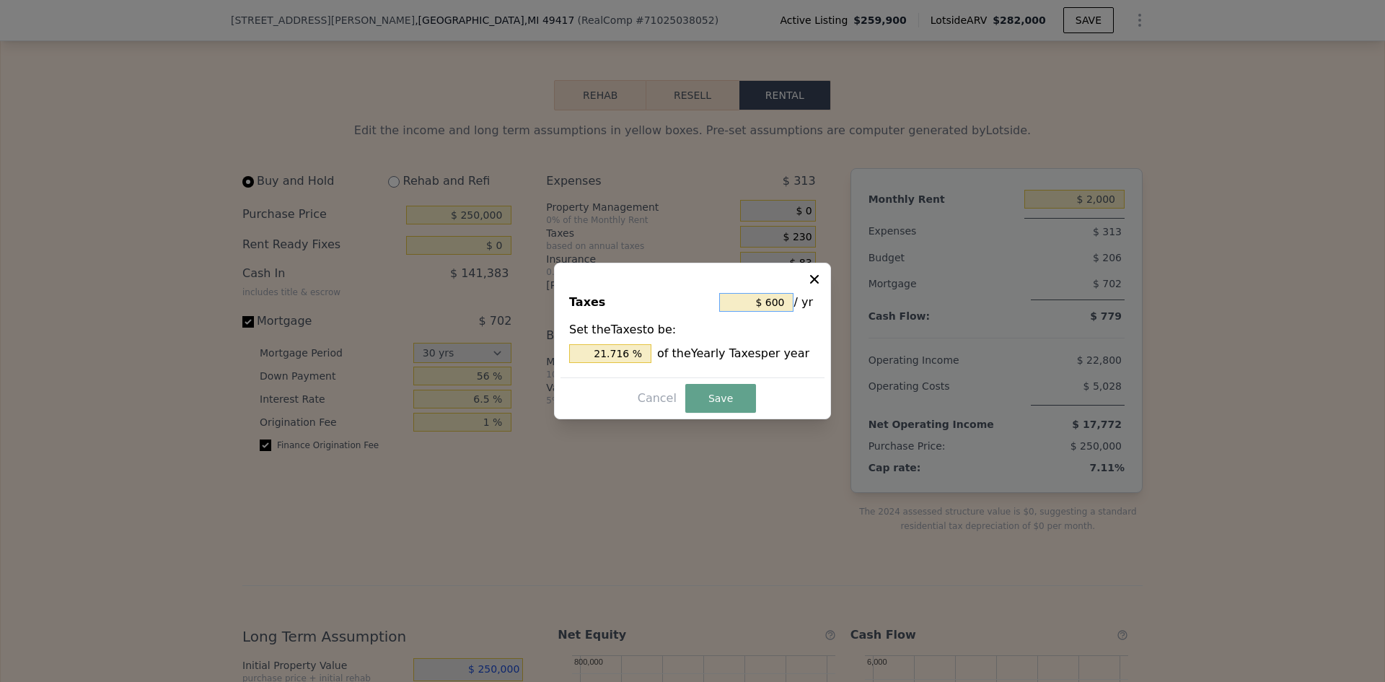
type input "217.155 %"
type input "$ 6,000"
click at [733, 397] on button "Save" at bounding box center [720, 398] width 71 height 29
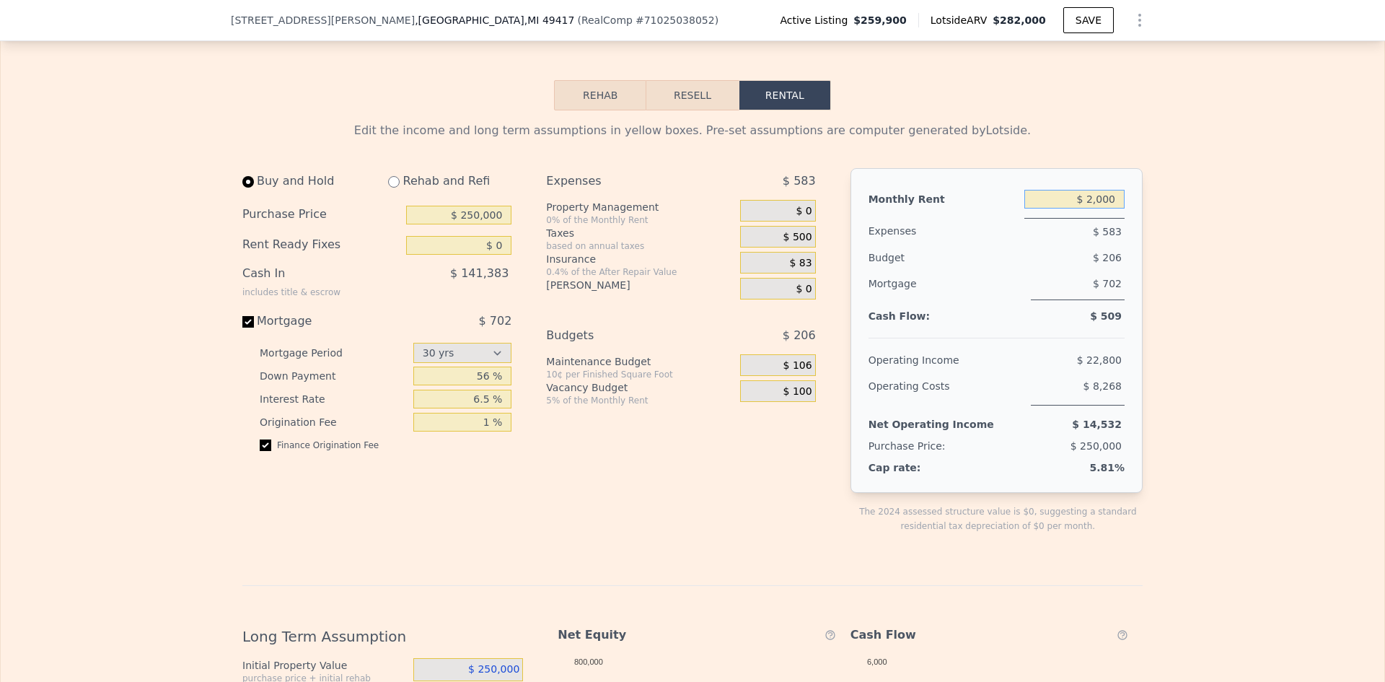
drag, startPoint x: 1088, startPoint y: 211, endPoint x: 1126, endPoint y: 212, distance: 38.3
click at [1124, 212] on div "Monthly Rent $ 2,000 Expenses $ 583 Budget $ 206 Mortgage $ 702 Cash Flow: $ 50…" at bounding box center [996, 330] width 292 height 325
type input "$ 8"
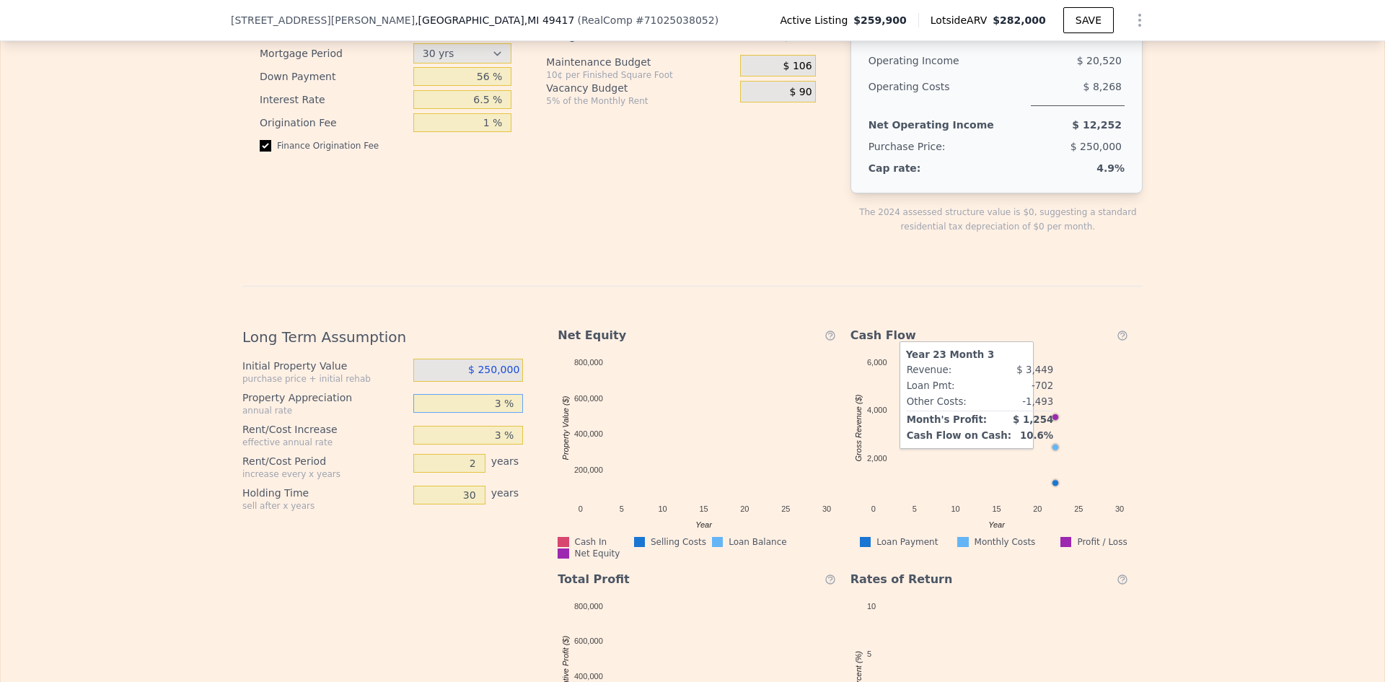
scroll to position [2242, 0]
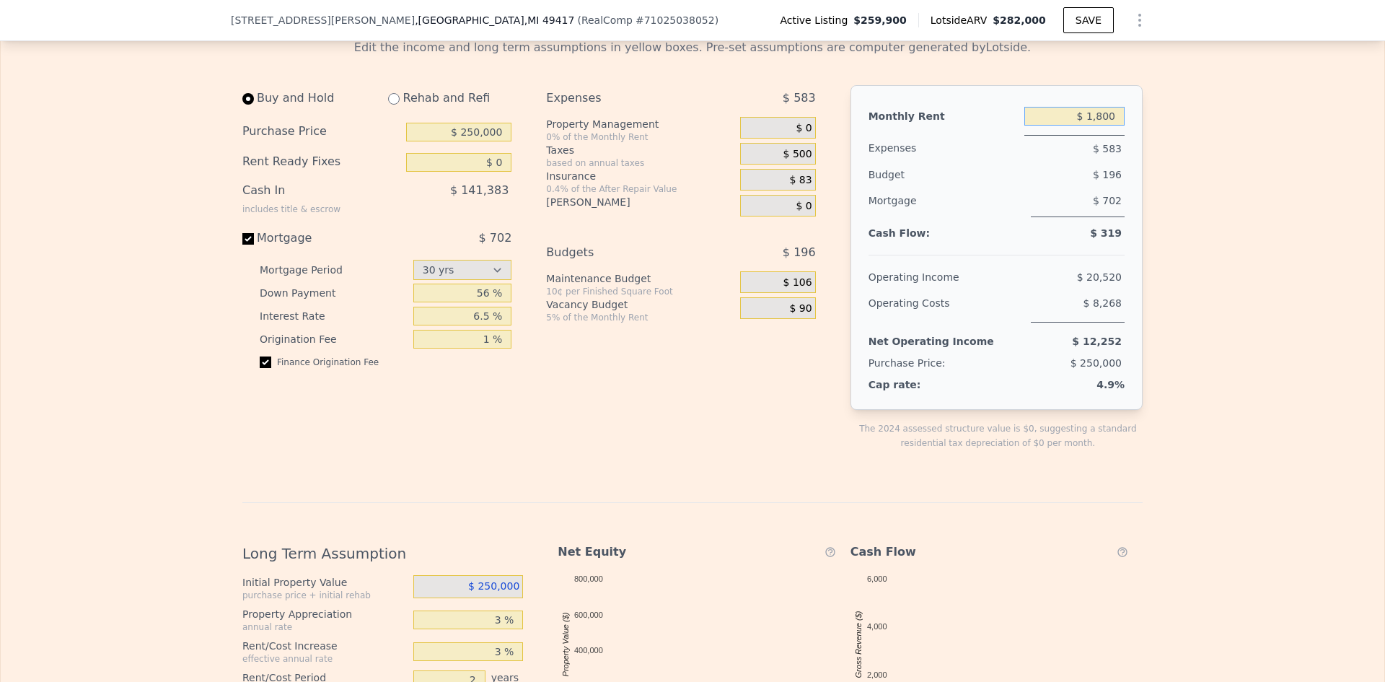
click at [1097, 126] on input "$ 1,800" at bounding box center [1074, 116] width 100 height 19
type input "$ 1,600"
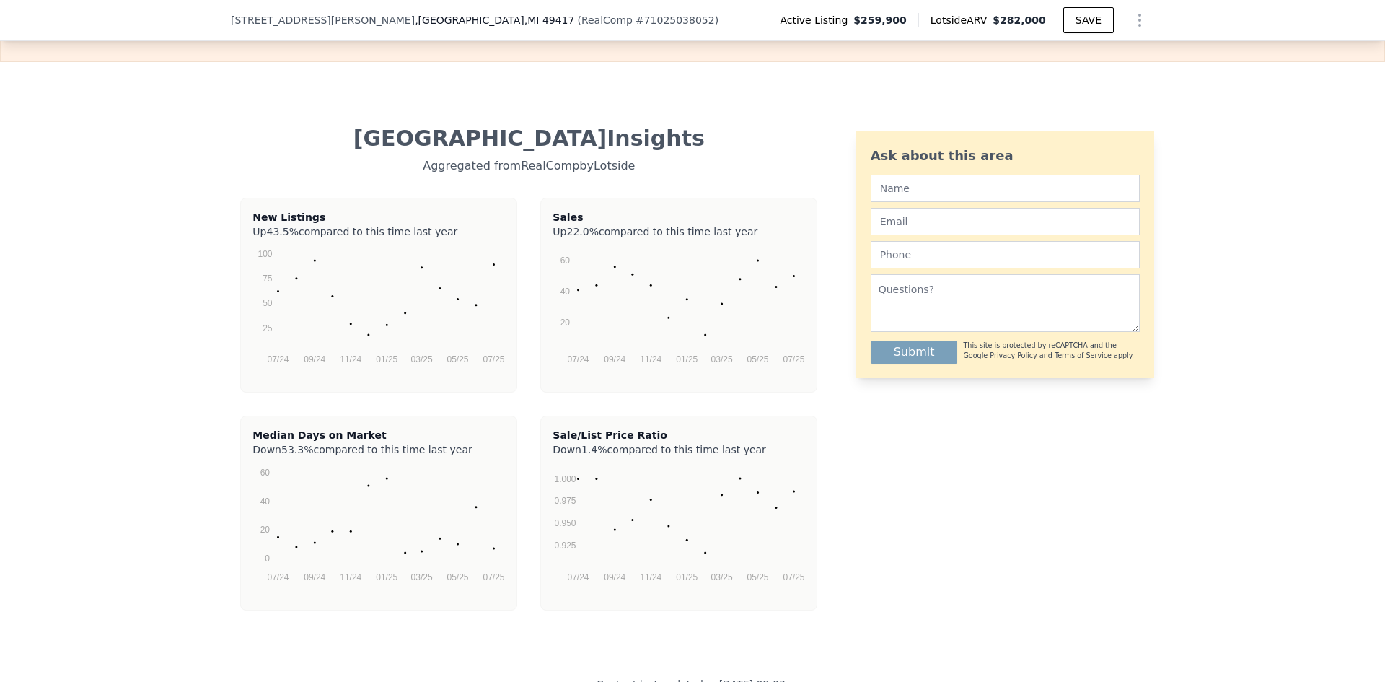
scroll to position [91, 0]
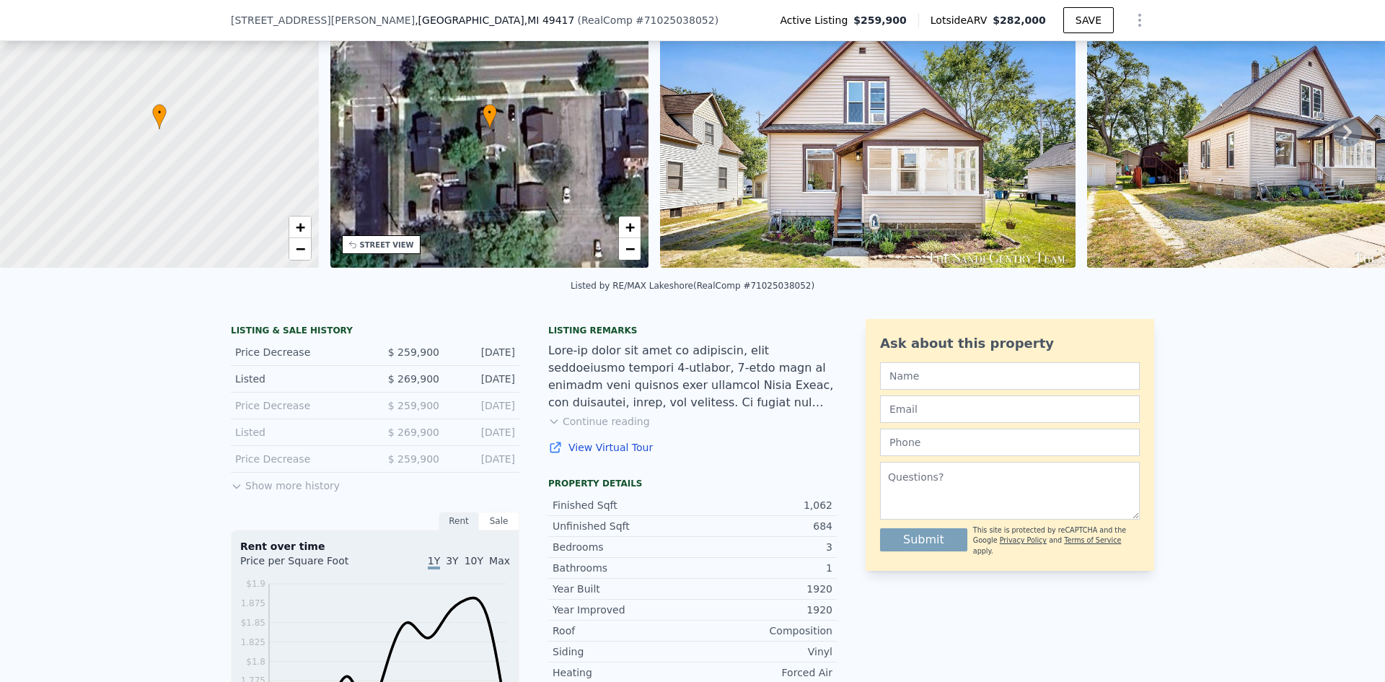
click at [231, 492] on icon at bounding box center [237, 486] width 12 height 12
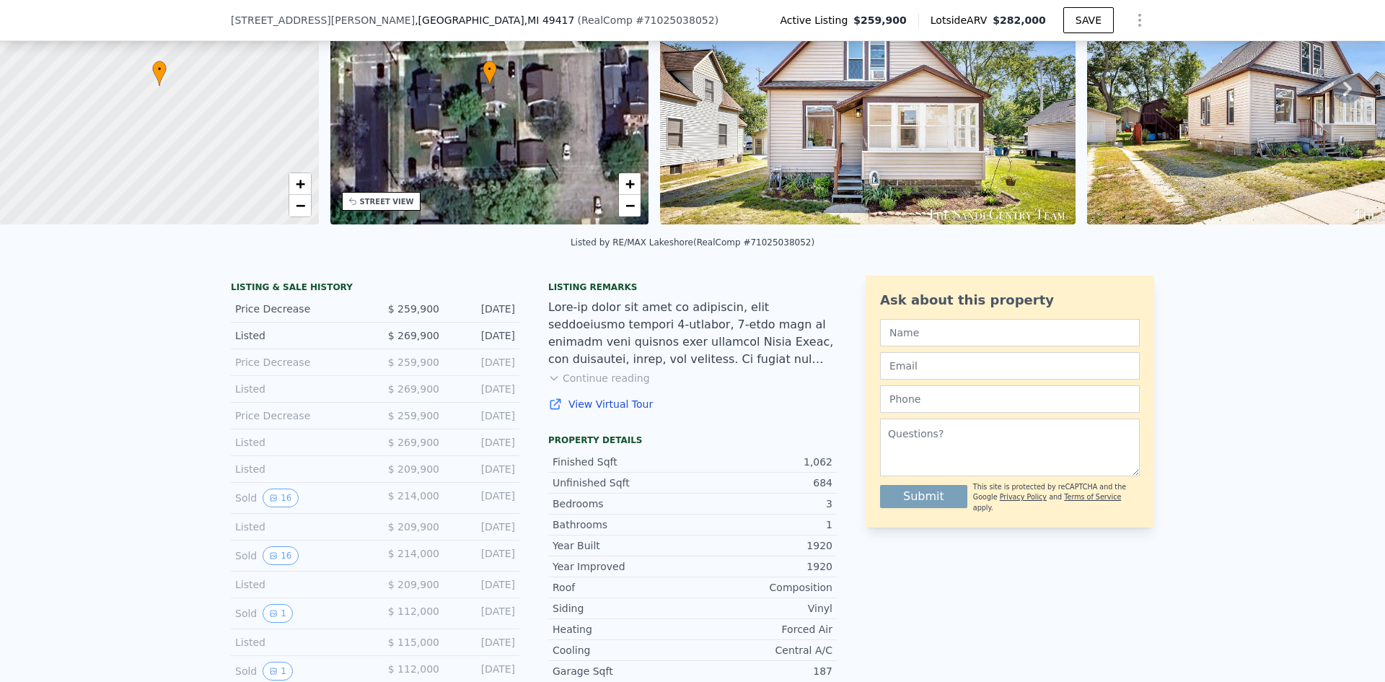
scroll to position [307, 0]
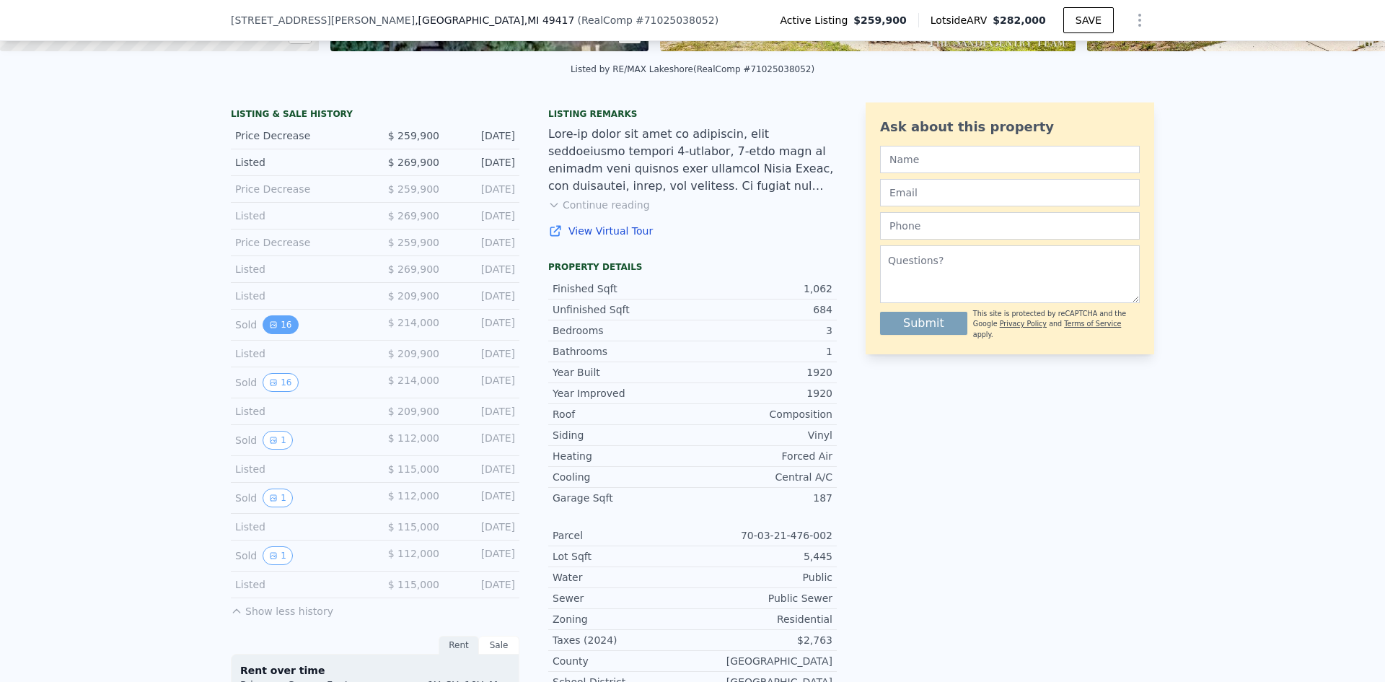
click at [270, 327] on icon "View historical data" at bounding box center [273, 325] width 6 height 6
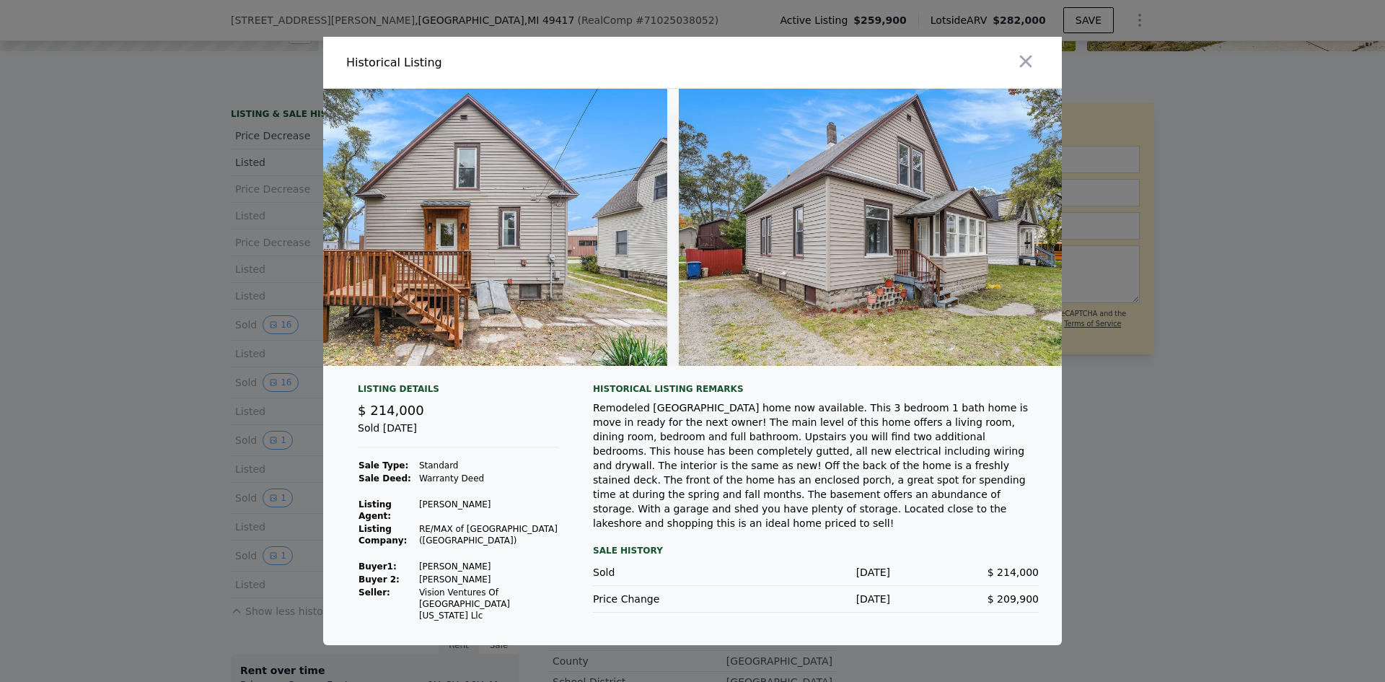
scroll to position [0, 6114]
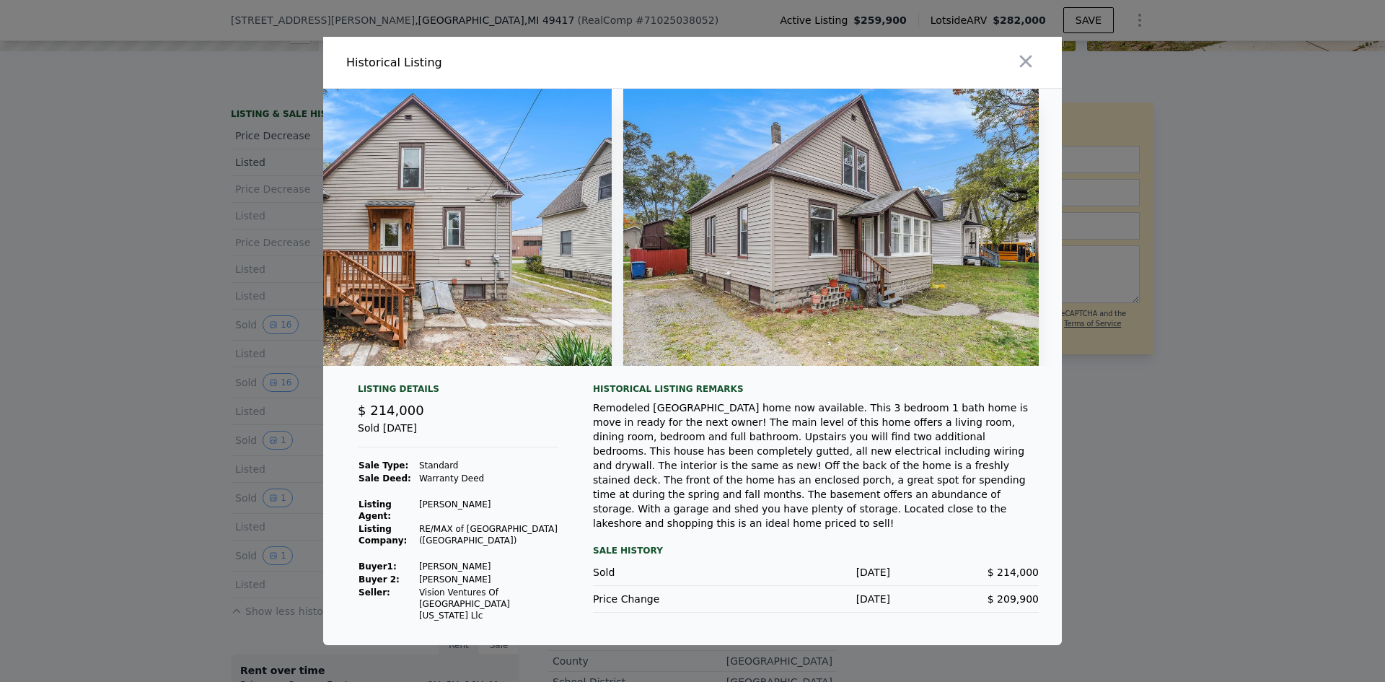
click at [1025, 66] on icon "button" at bounding box center [1026, 61] width 20 height 20
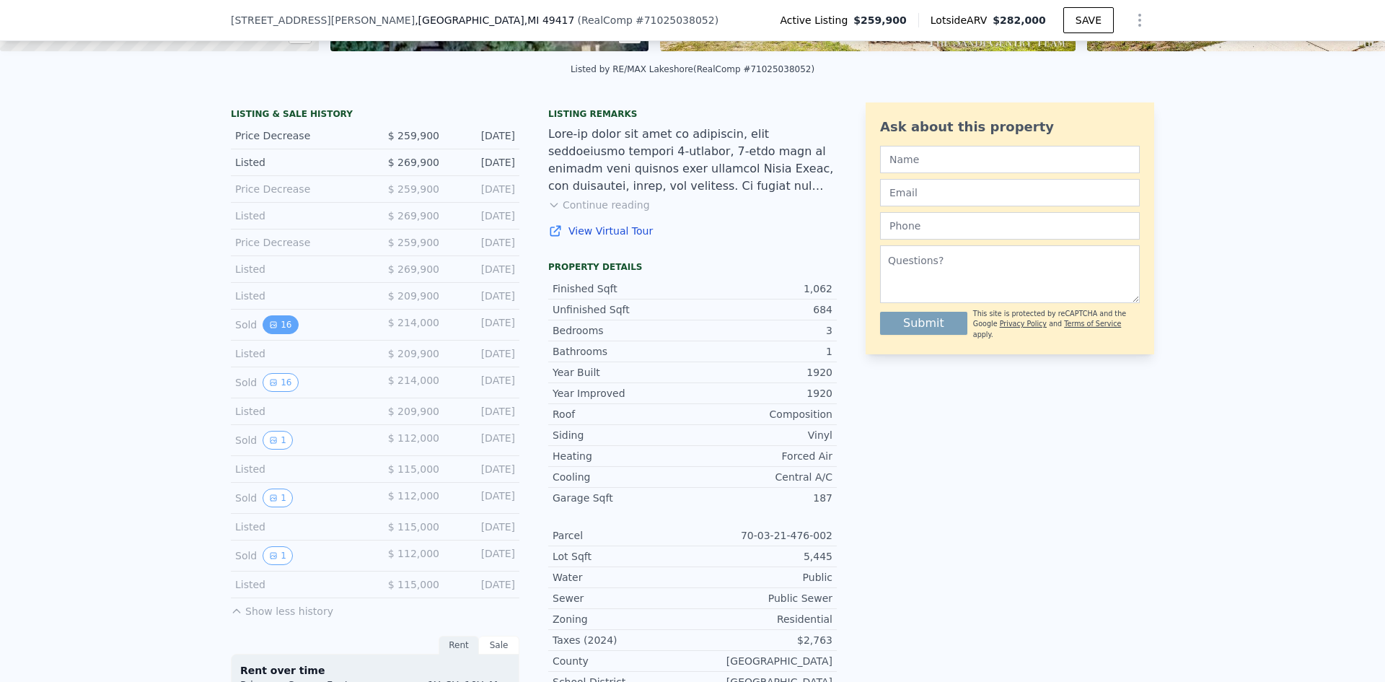
click at [279, 332] on button "16" at bounding box center [280, 324] width 35 height 19
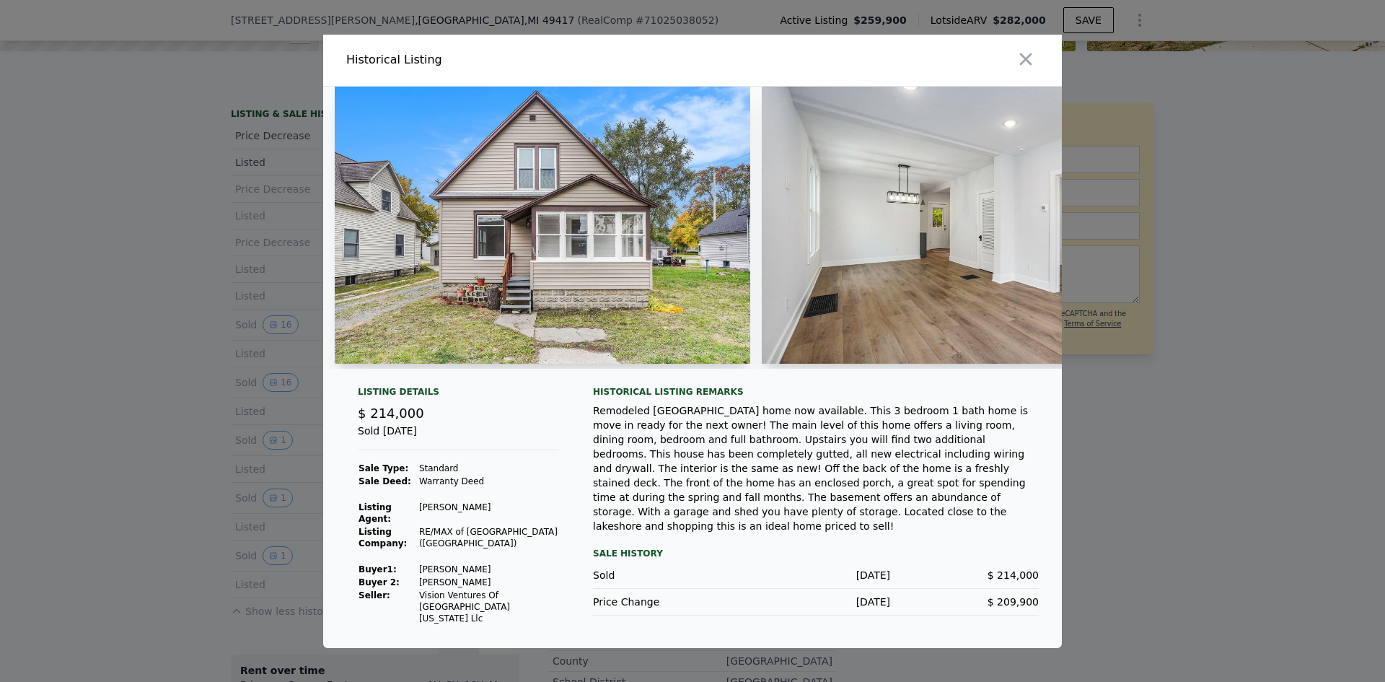
click at [270, 371] on div at bounding box center [692, 341] width 1385 height 682
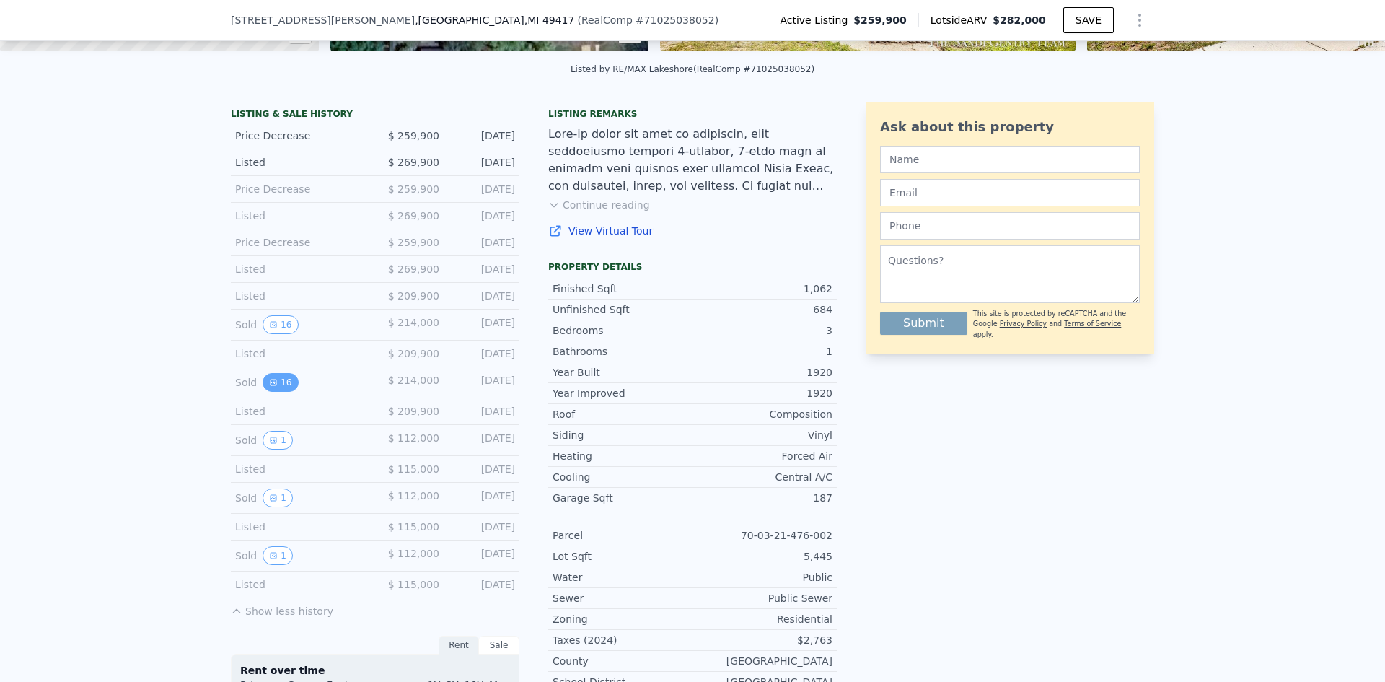
click at [276, 389] on button "16" at bounding box center [280, 382] width 35 height 19
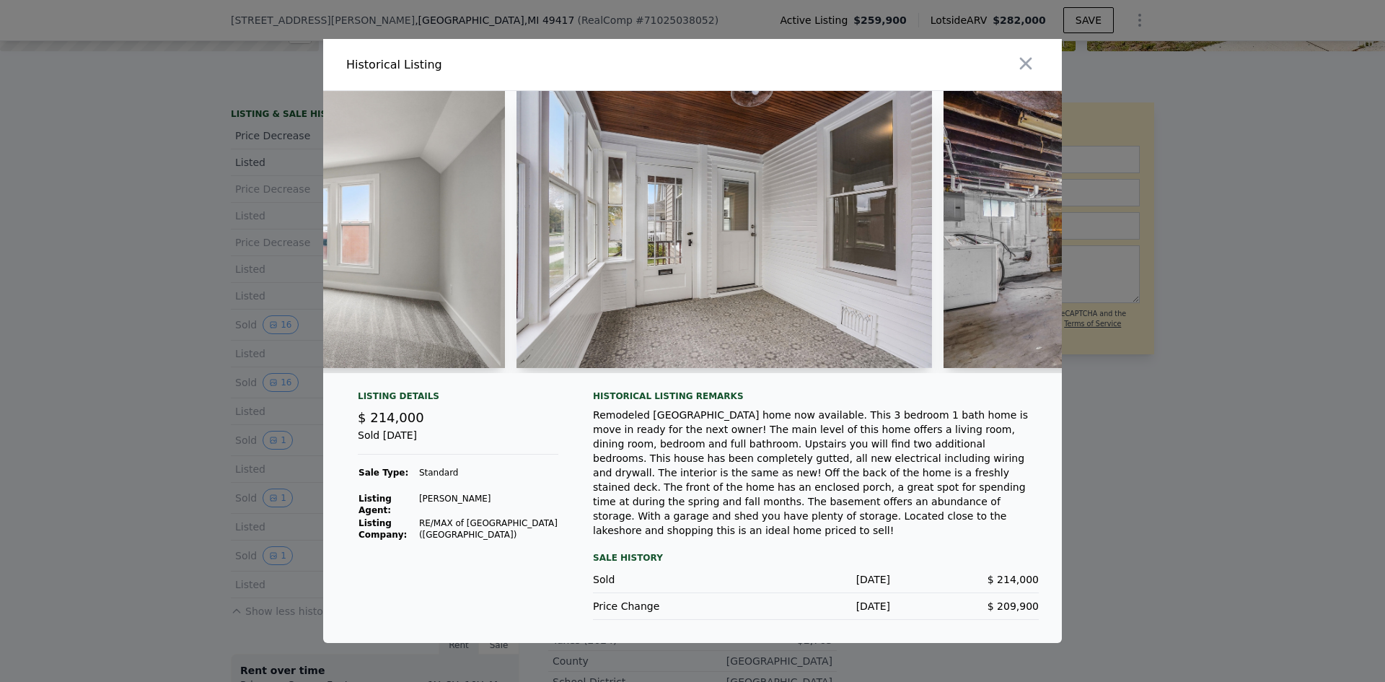
scroll to position [0, 4971]
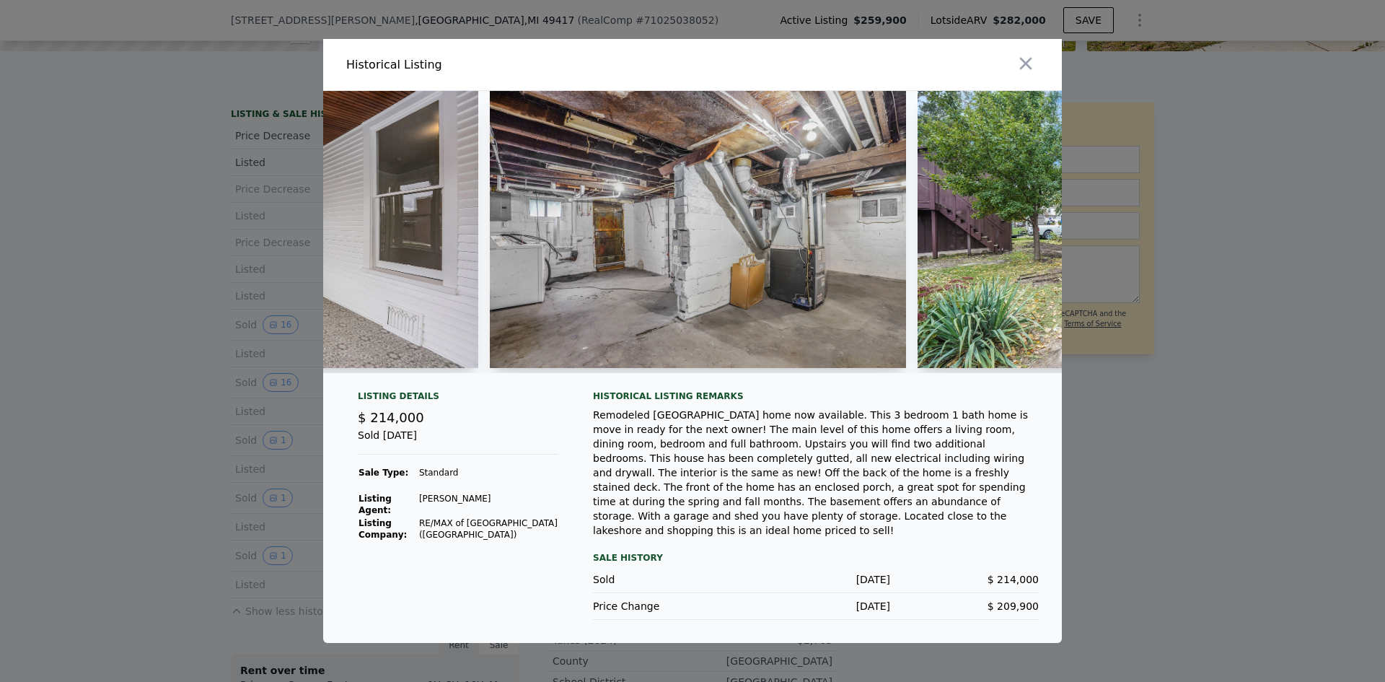
click at [1020, 68] on icon "button" at bounding box center [1026, 63] width 20 height 20
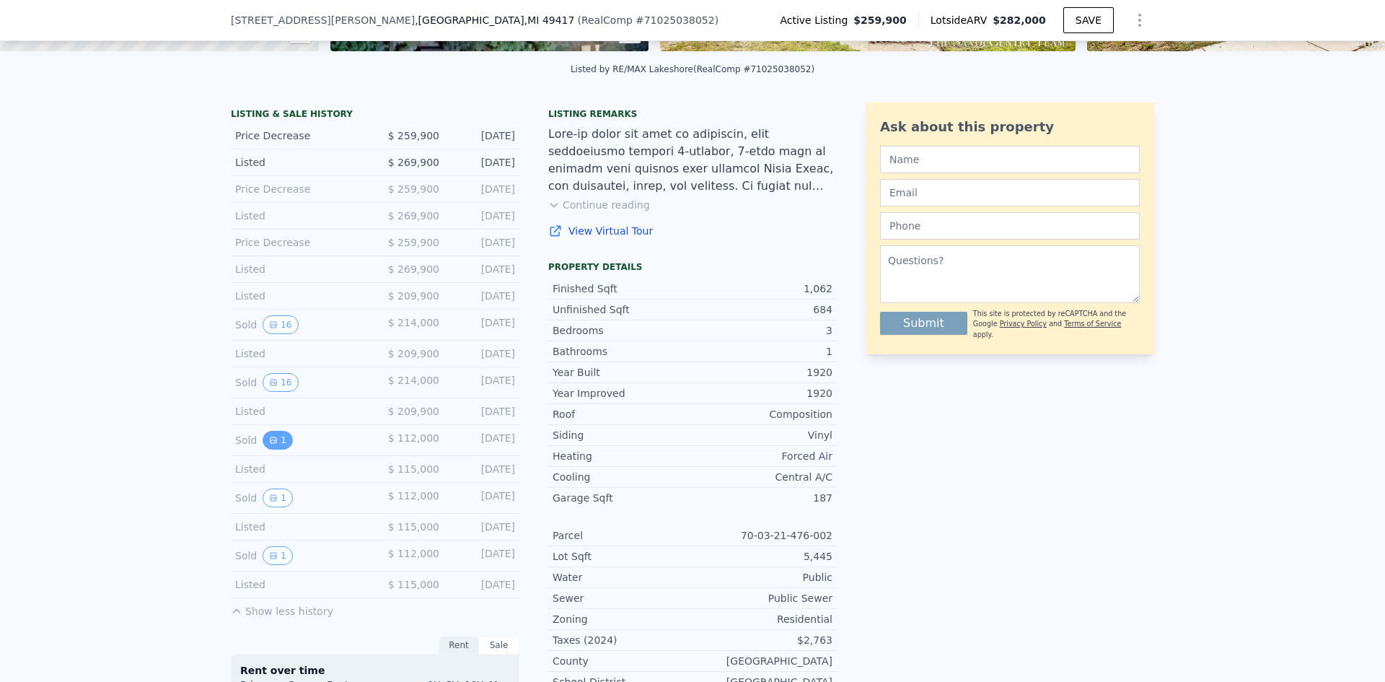
click at [273, 449] on button "1" at bounding box center [278, 440] width 30 height 19
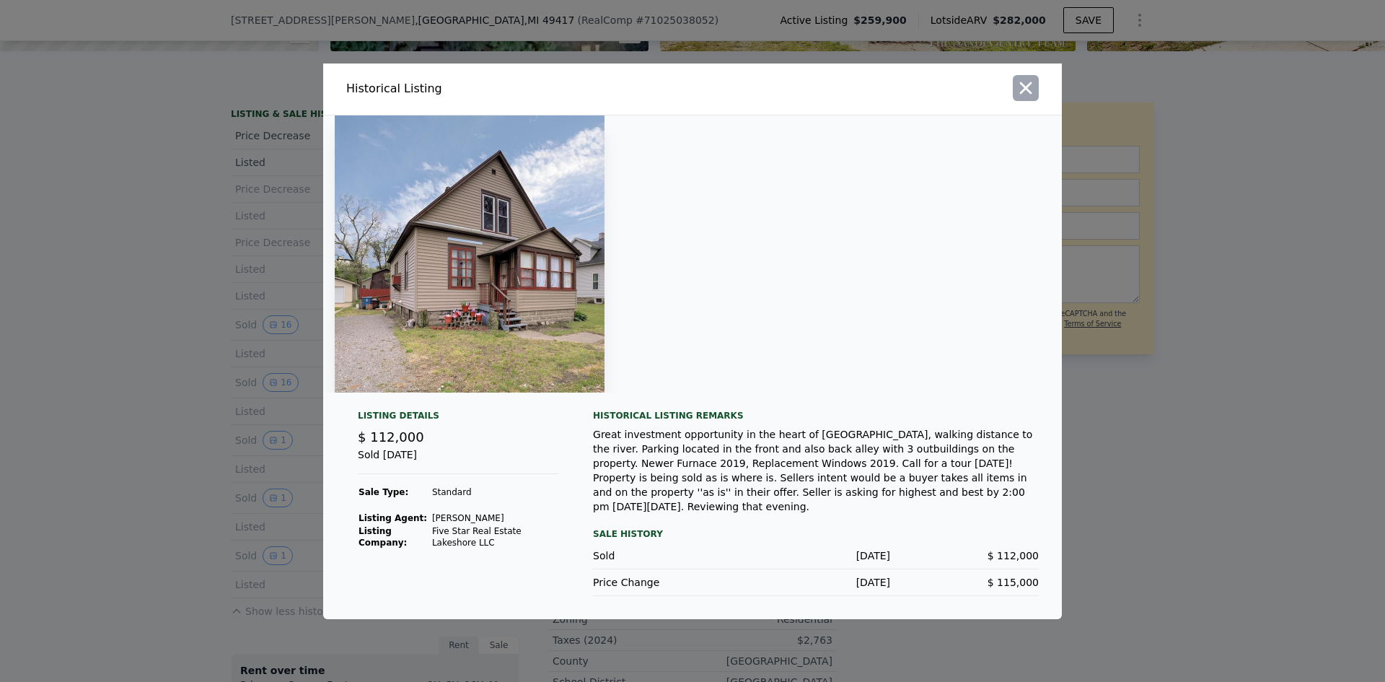
click at [1027, 98] on icon "button" at bounding box center [1026, 88] width 20 height 20
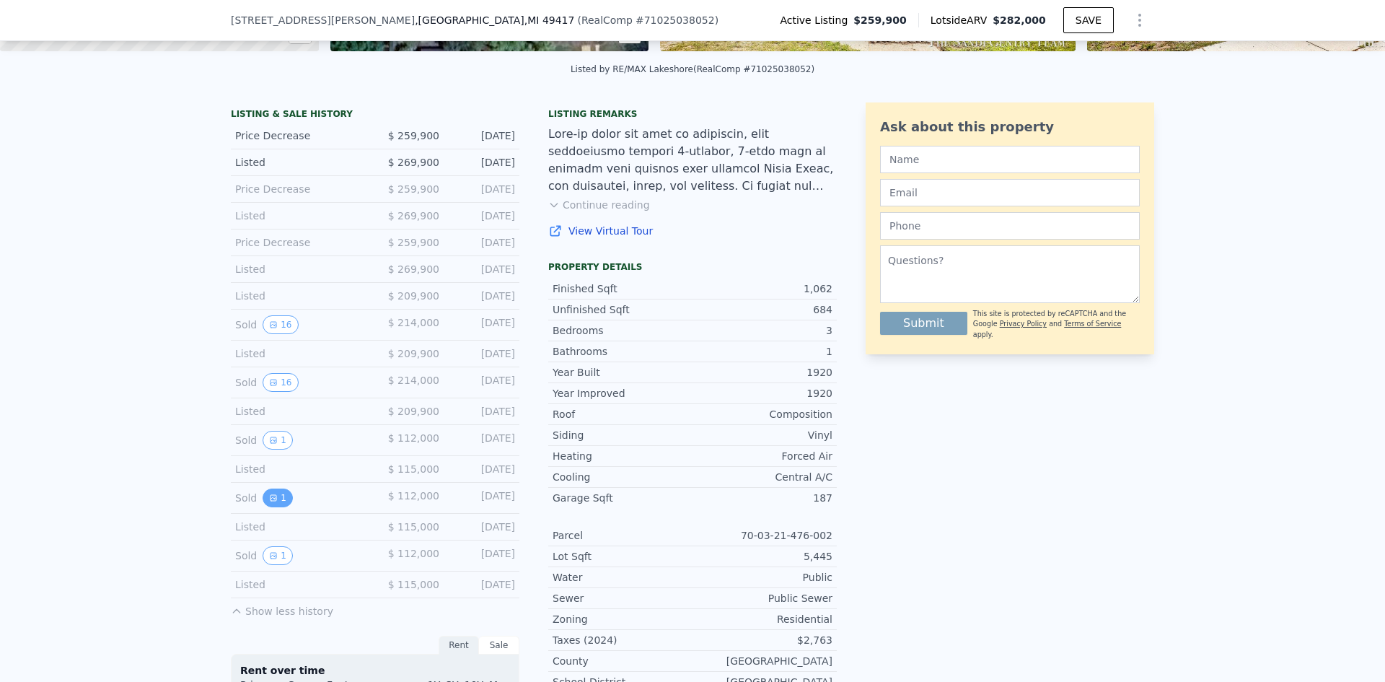
click at [270, 501] on icon "View historical data" at bounding box center [273, 498] width 6 height 6
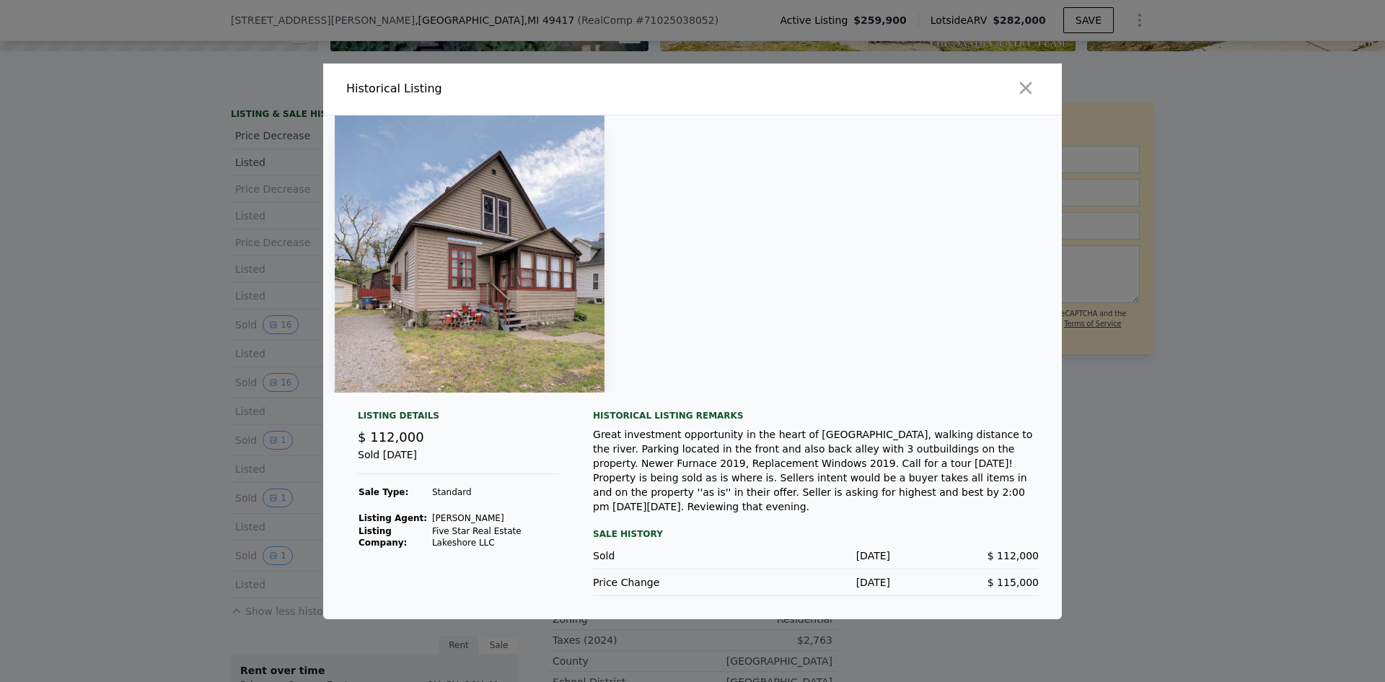
click at [1036, 97] on button "button" at bounding box center [1026, 88] width 26 height 26
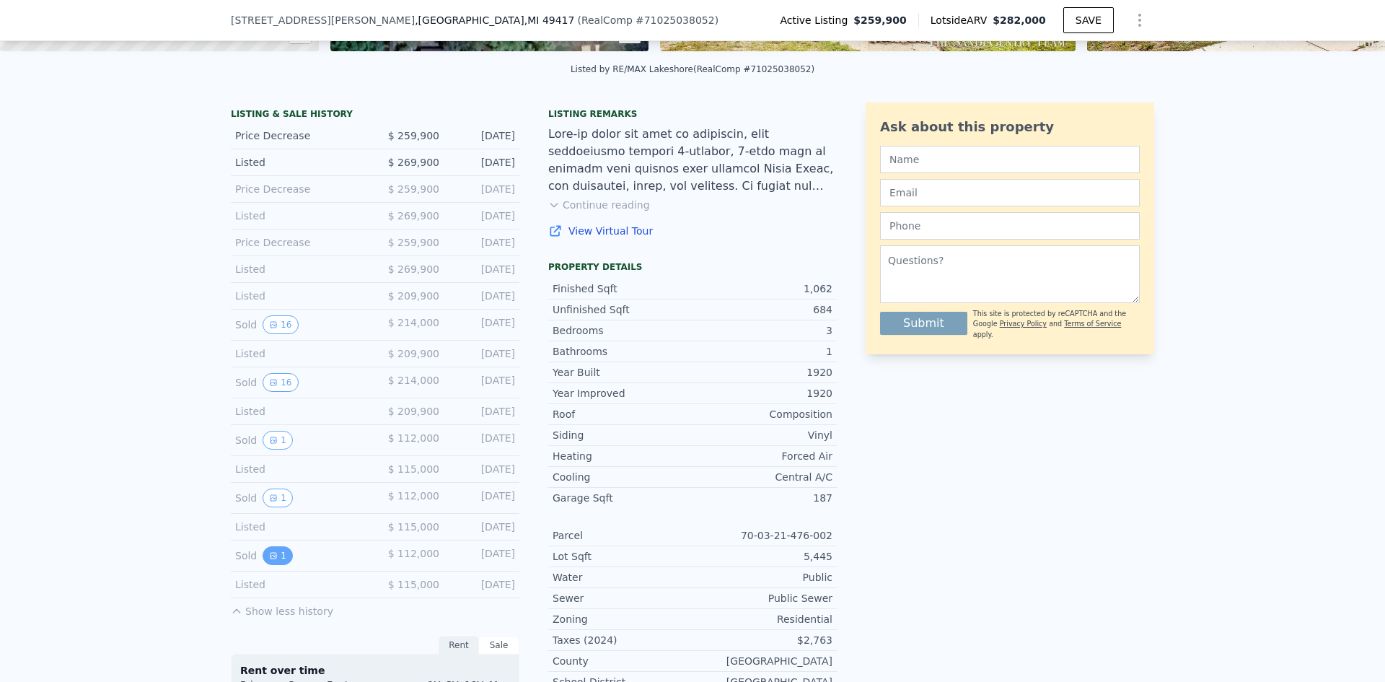
click at [271, 564] on button "1" at bounding box center [278, 555] width 30 height 19
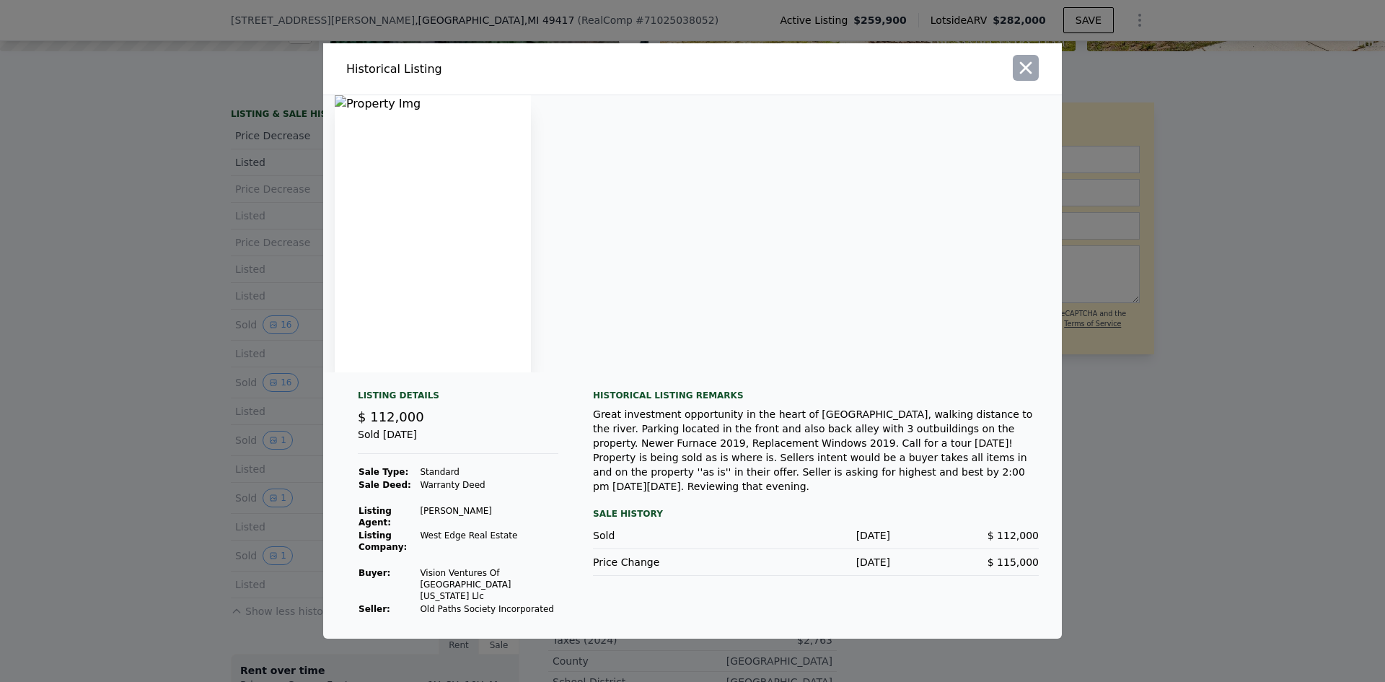
click at [1029, 74] on icon "button" at bounding box center [1026, 68] width 12 height 12
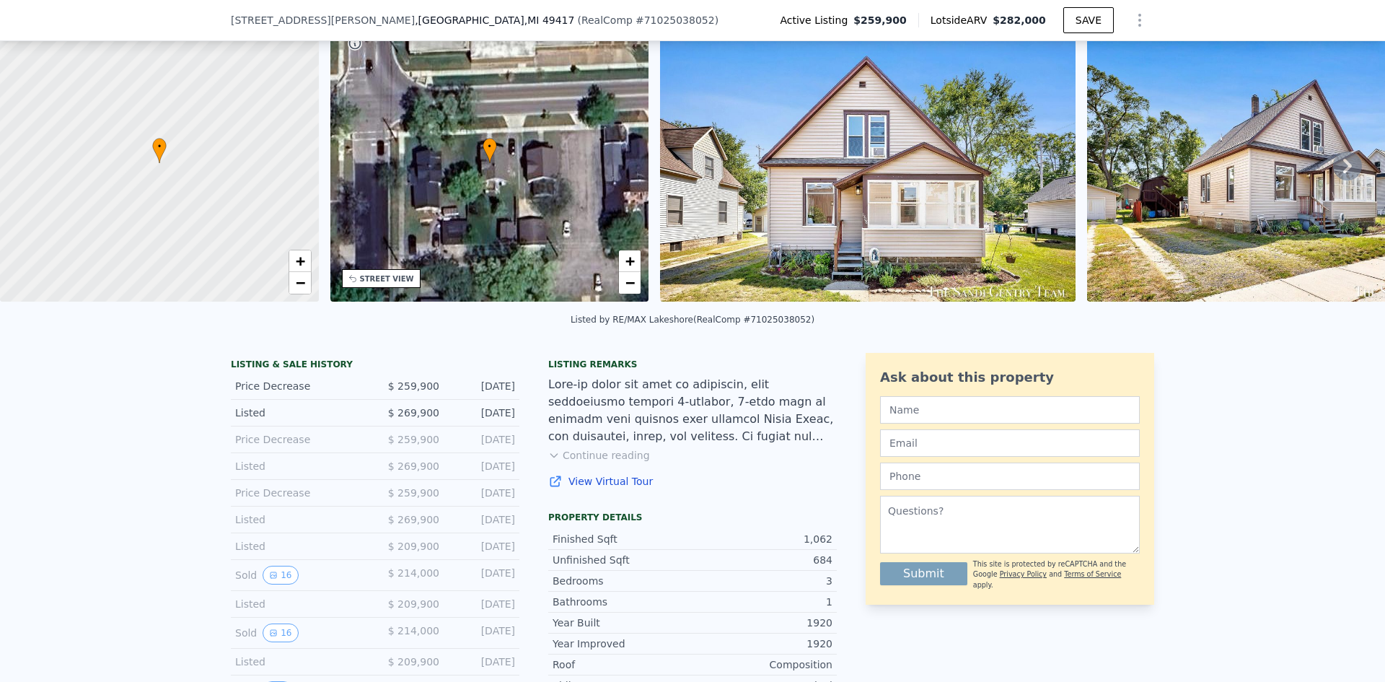
scroll to position [289, 0]
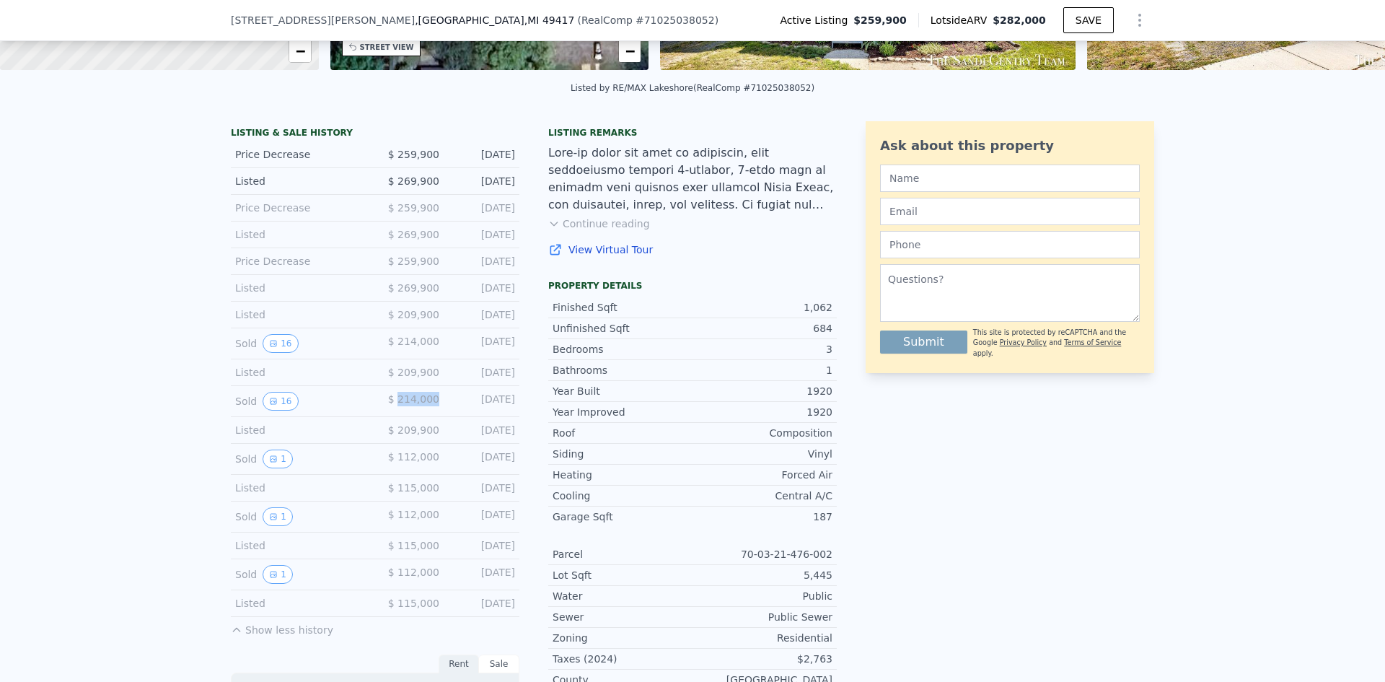
drag, startPoint x: 398, startPoint y: 414, endPoint x: 433, endPoint y: 413, distance: 35.3
click at [433, 405] on span "$ 214,000" at bounding box center [413, 399] width 51 height 12
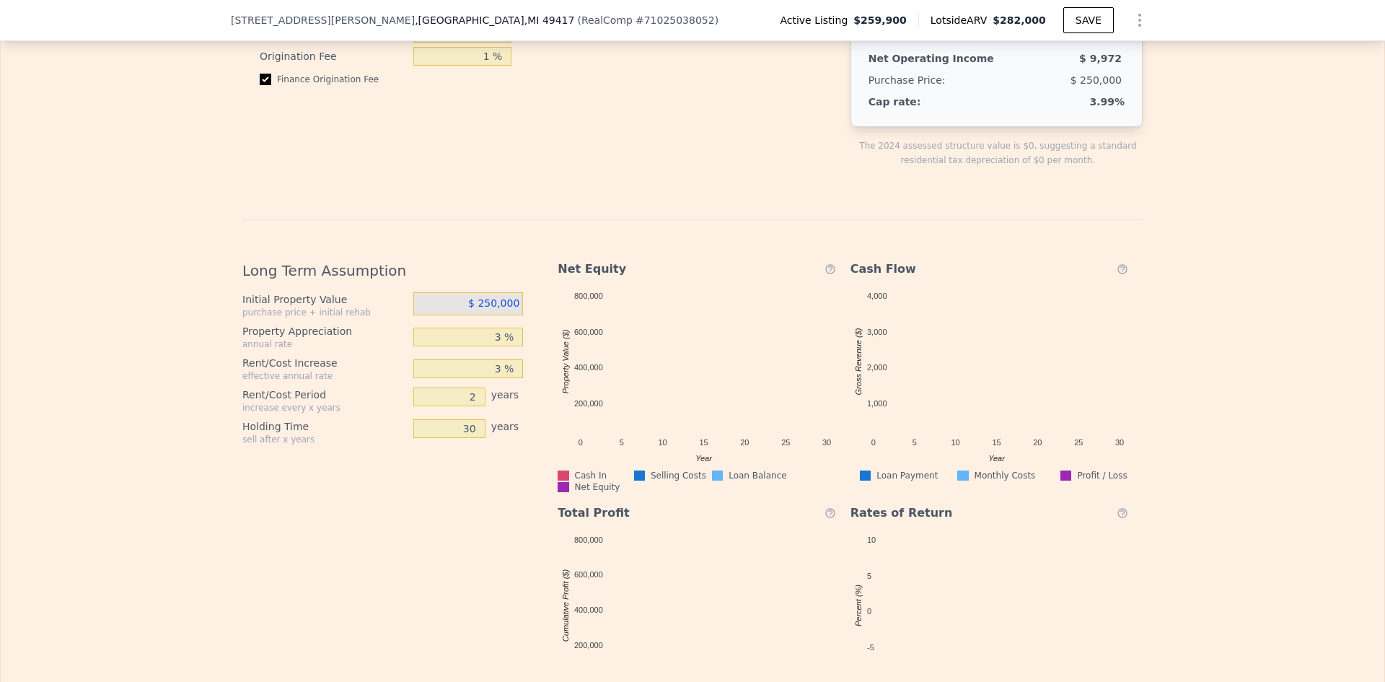
scroll to position [2597, 0]
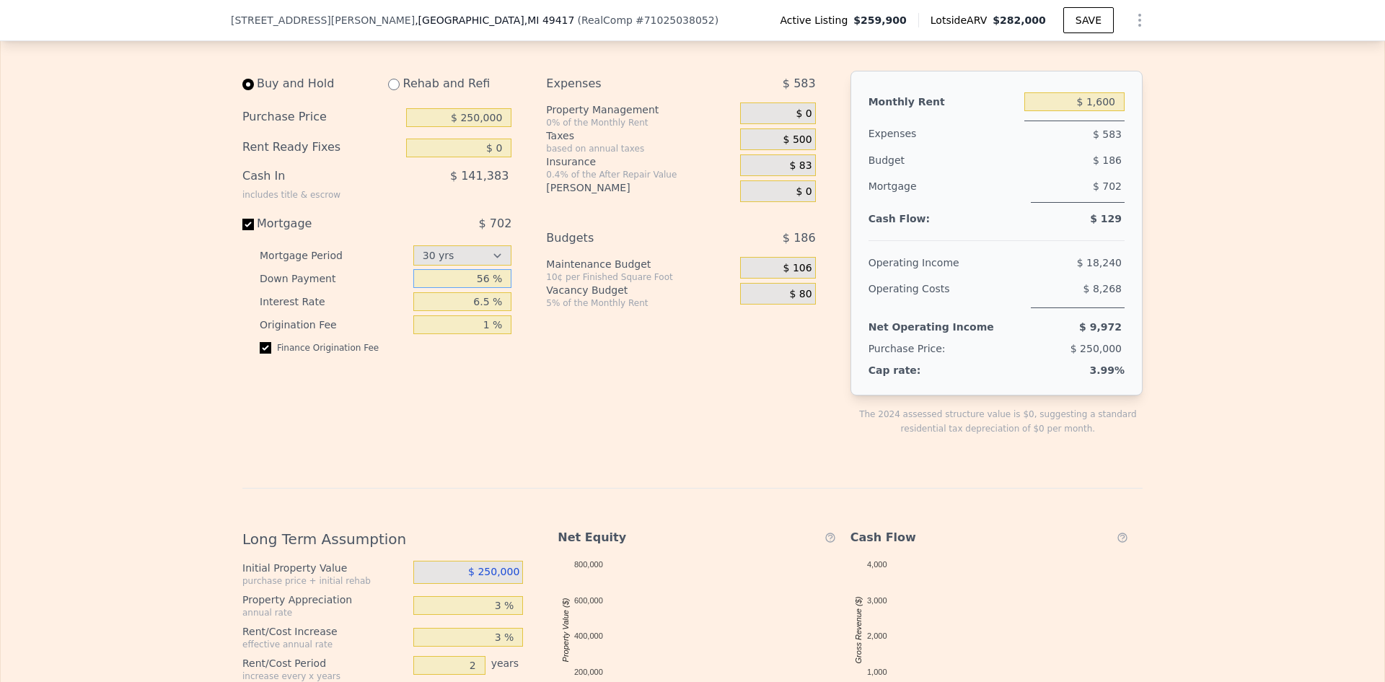
click at [461, 288] on input "56 %" at bounding box center [462, 278] width 99 height 19
click at [485, 288] on input "56 %" at bounding box center [462, 278] width 99 height 19
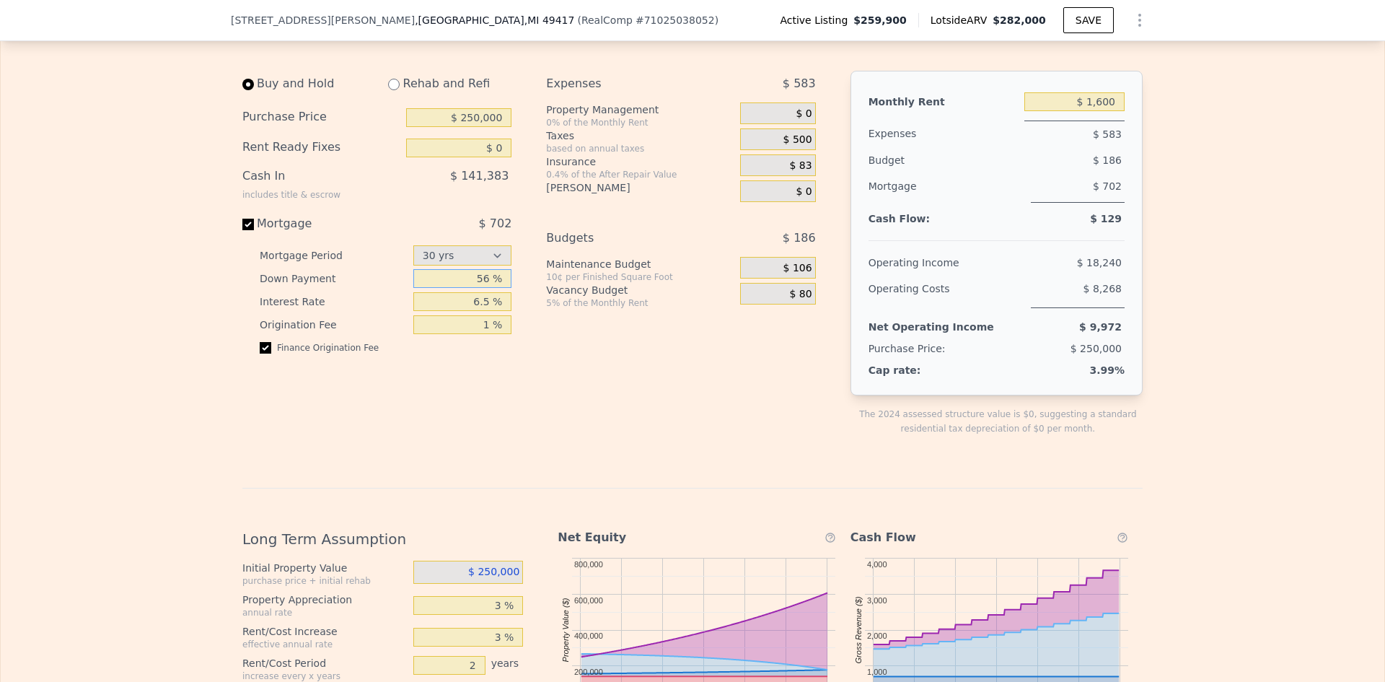
click at [495, 288] on input "56 %" at bounding box center [462, 278] width 99 height 19
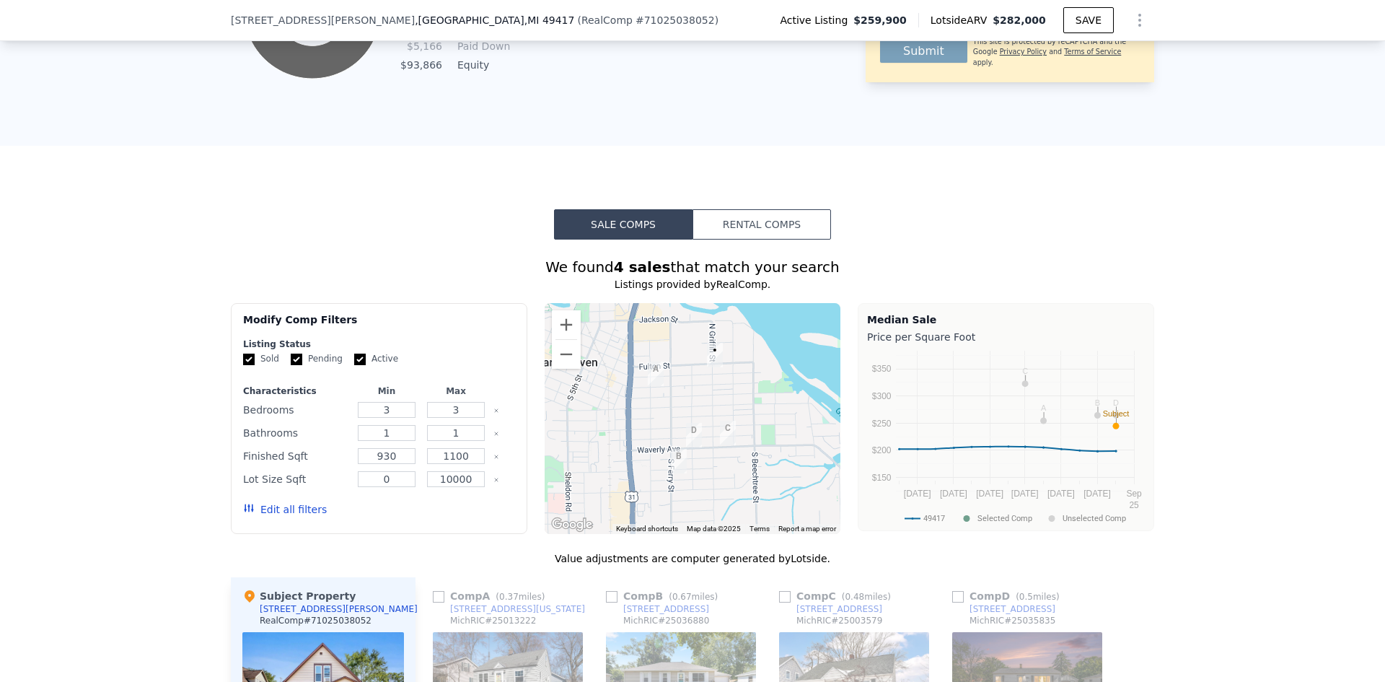
scroll to position [1587, 0]
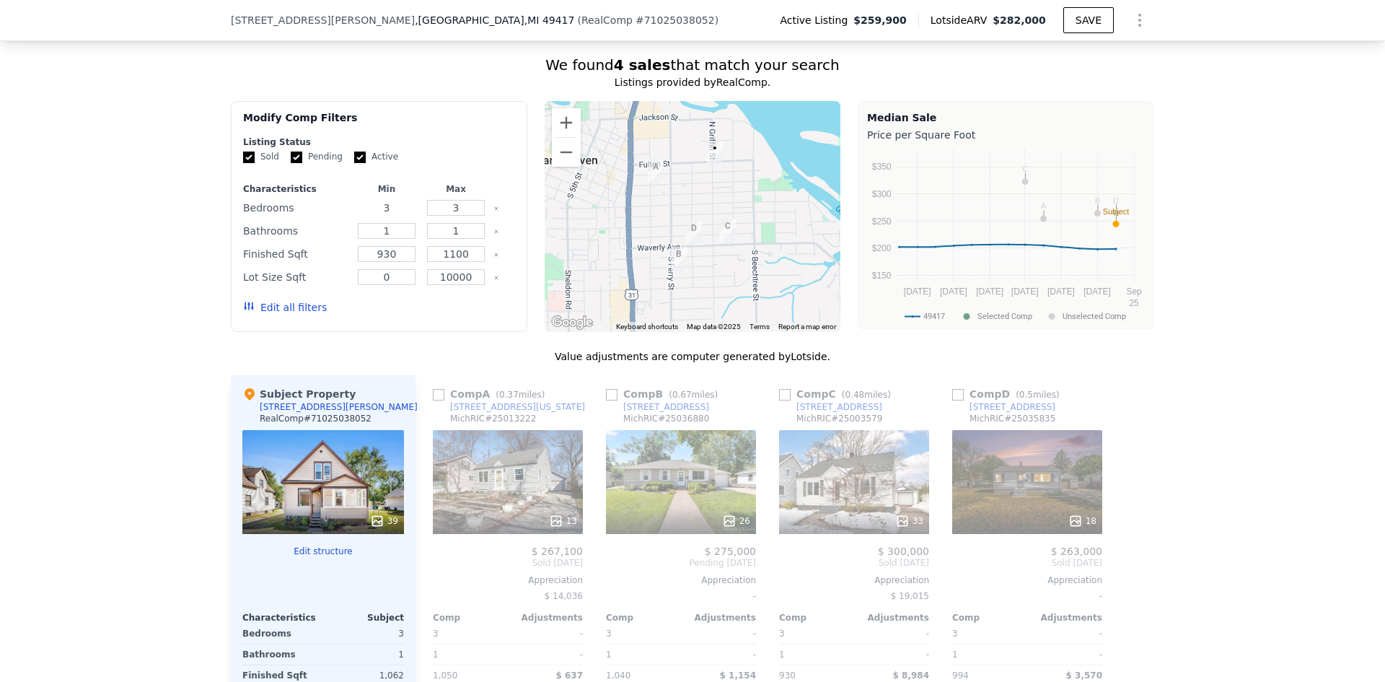
drag, startPoint x: 384, startPoint y: 218, endPoint x: 374, endPoint y: 219, distance: 10.8
click at [374, 216] on input "3" at bounding box center [386, 208] width 57 height 16
type input "2"
click at [449, 262] on input "1100" at bounding box center [455, 254] width 57 height 16
type input "1200"
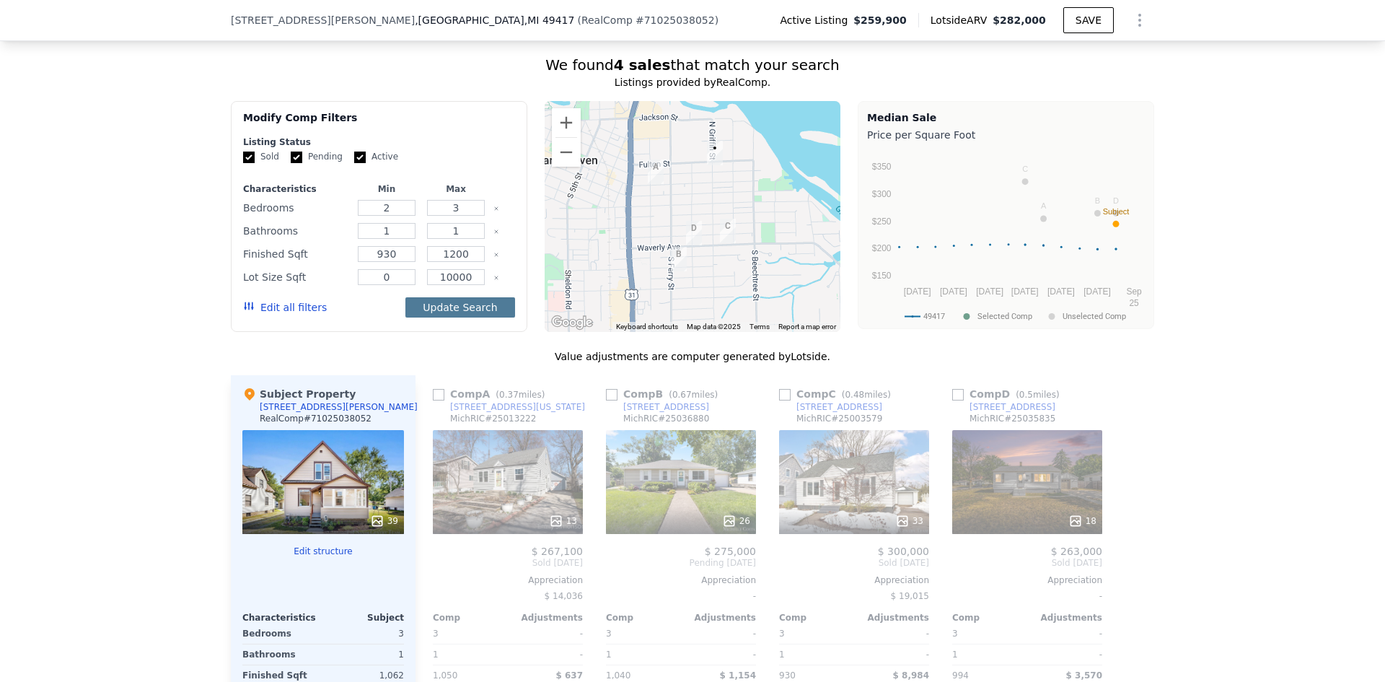
click at [459, 317] on button "Update Search" at bounding box center [459, 307] width 109 height 20
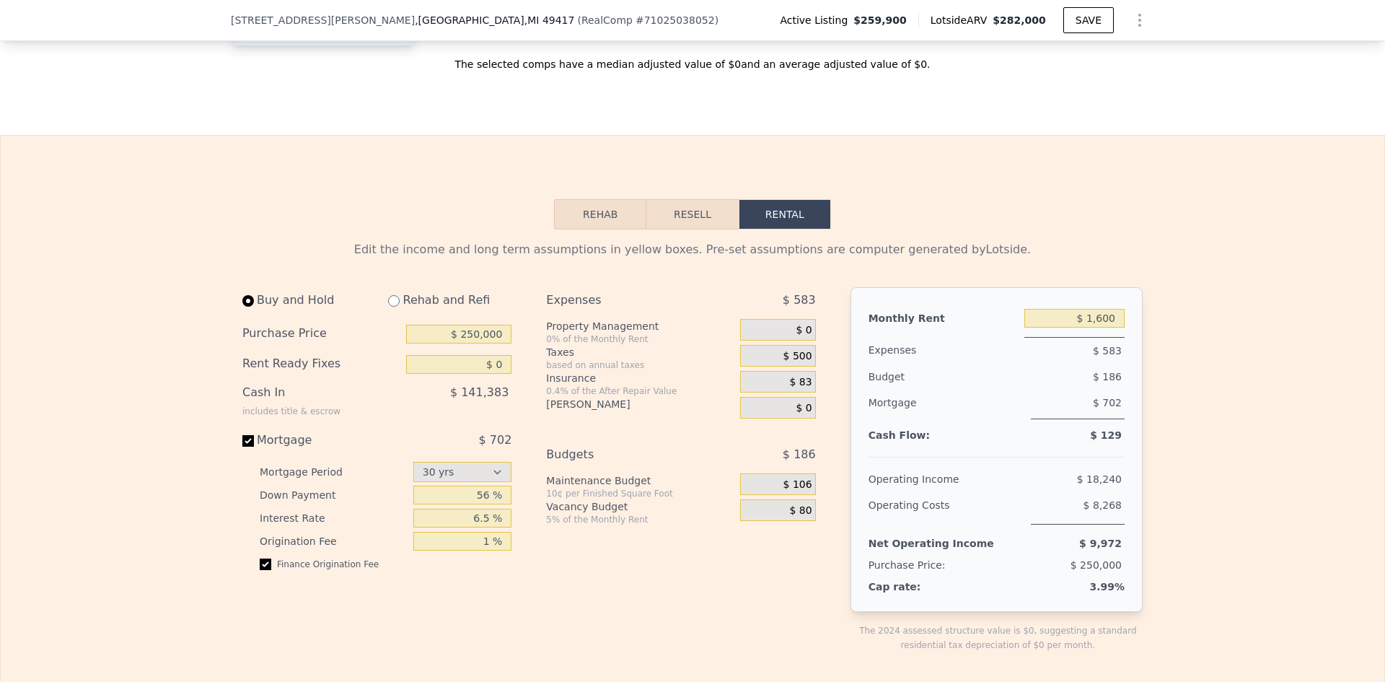
scroll to position [2452, 0]
